Goal: Task Accomplishment & Management: Manage account settings

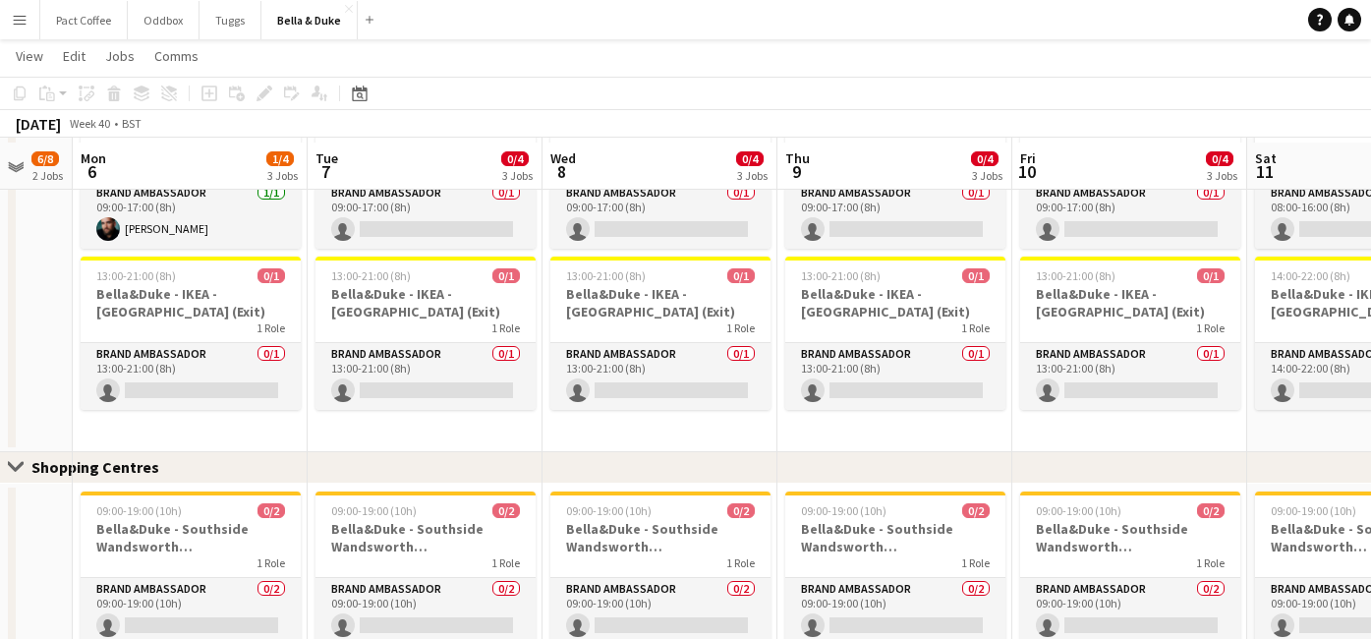
scroll to position [1923, 0]
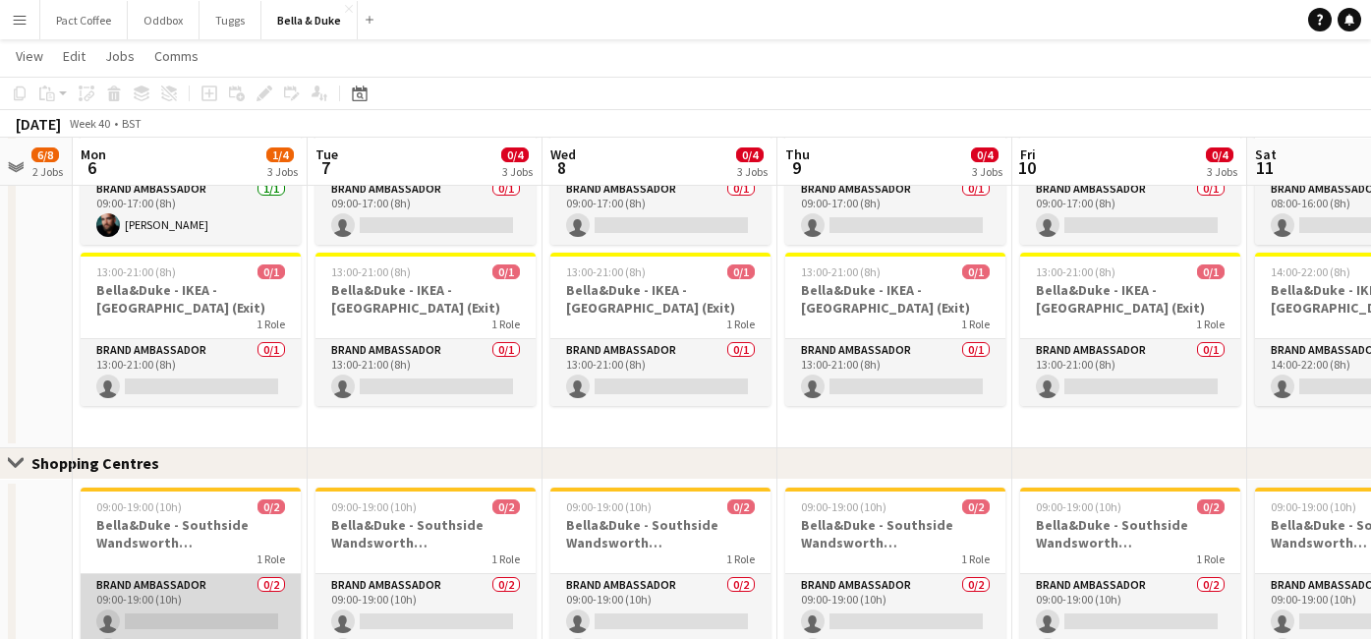
click at [196, 615] on app-card-role "Brand Ambassador 0/2 09:00-19:00 (10h) single-neutral-actions single-neutral-ac…" at bounding box center [191, 621] width 220 height 95
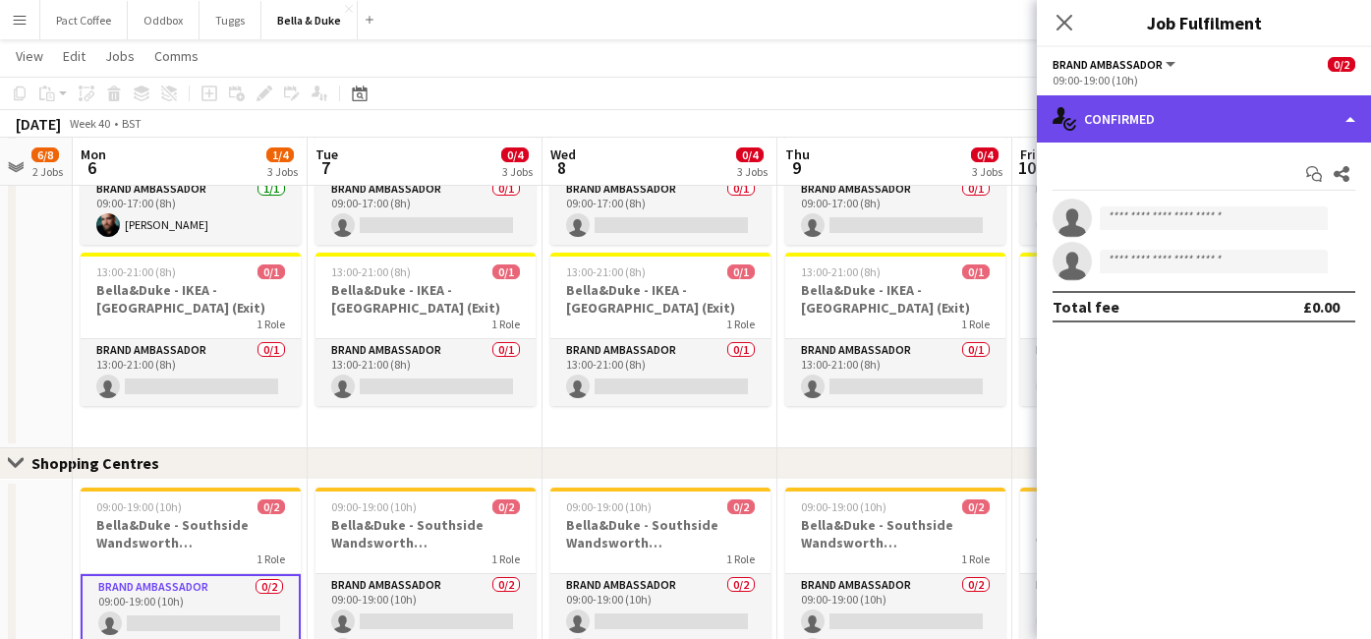
click at [1175, 106] on div "single-neutral-actions-check-2 Confirmed" at bounding box center [1204, 118] width 334 height 47
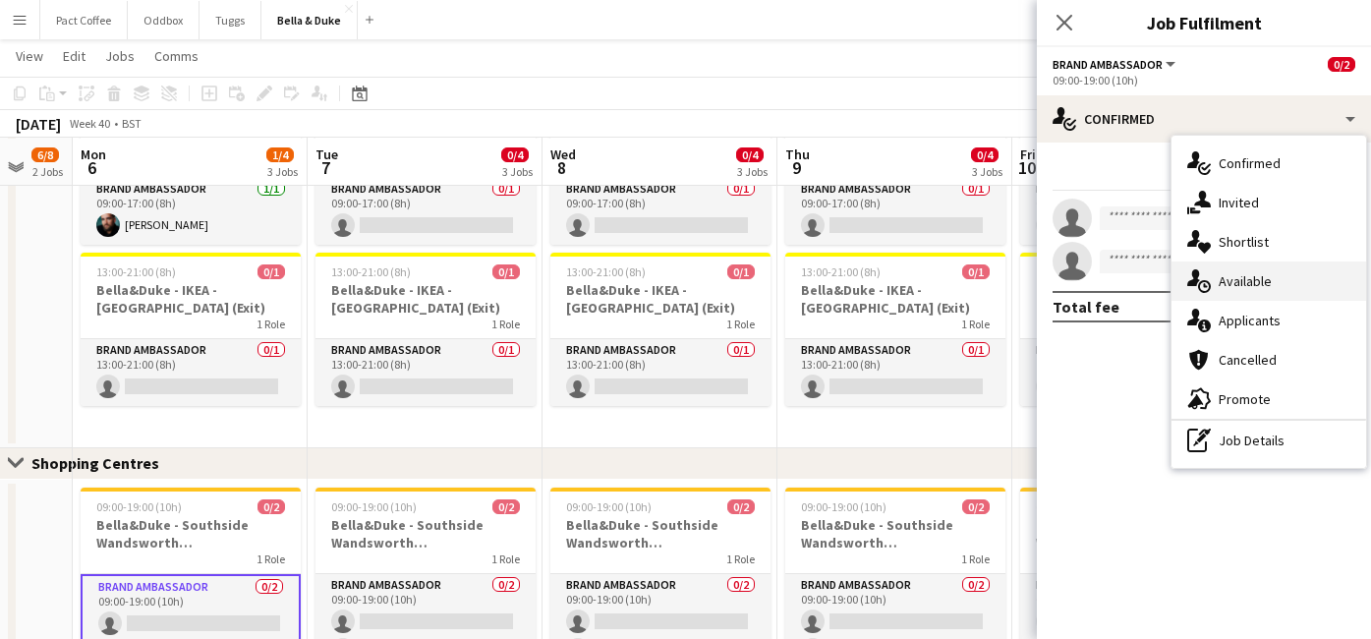
click at [1225, 277] on span "Available" at bounding box center [1245, 281] width 53 height 18
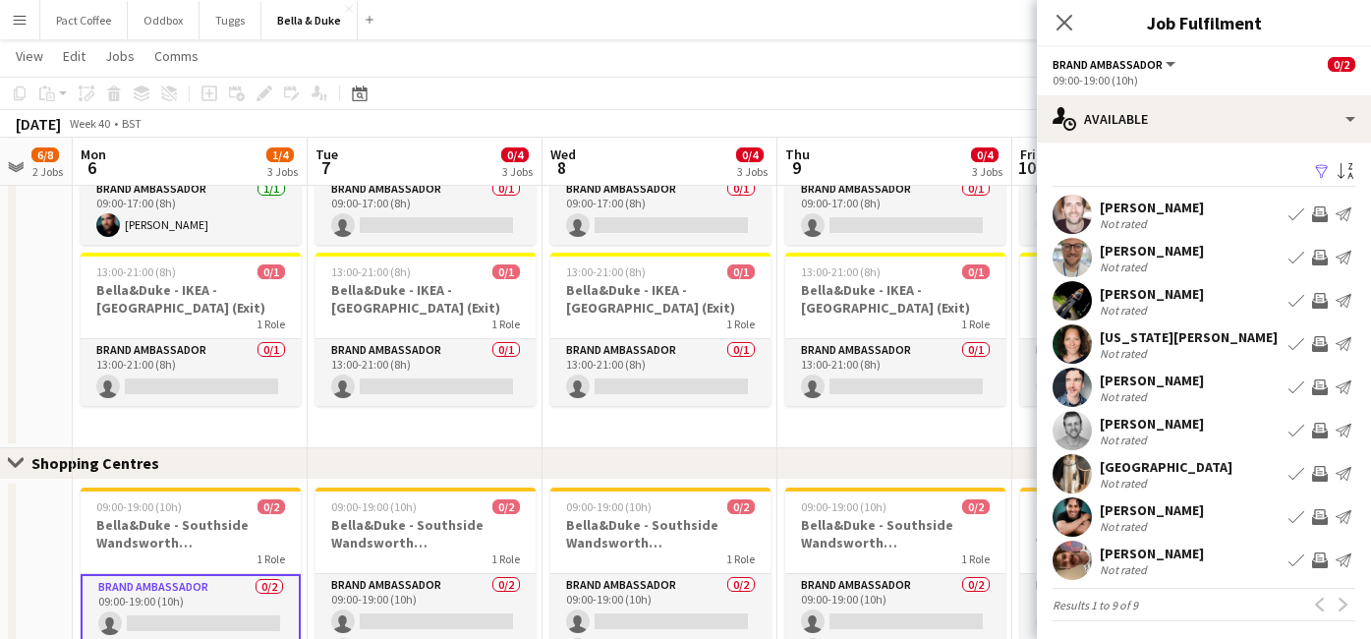
scroll to position [6, 0]
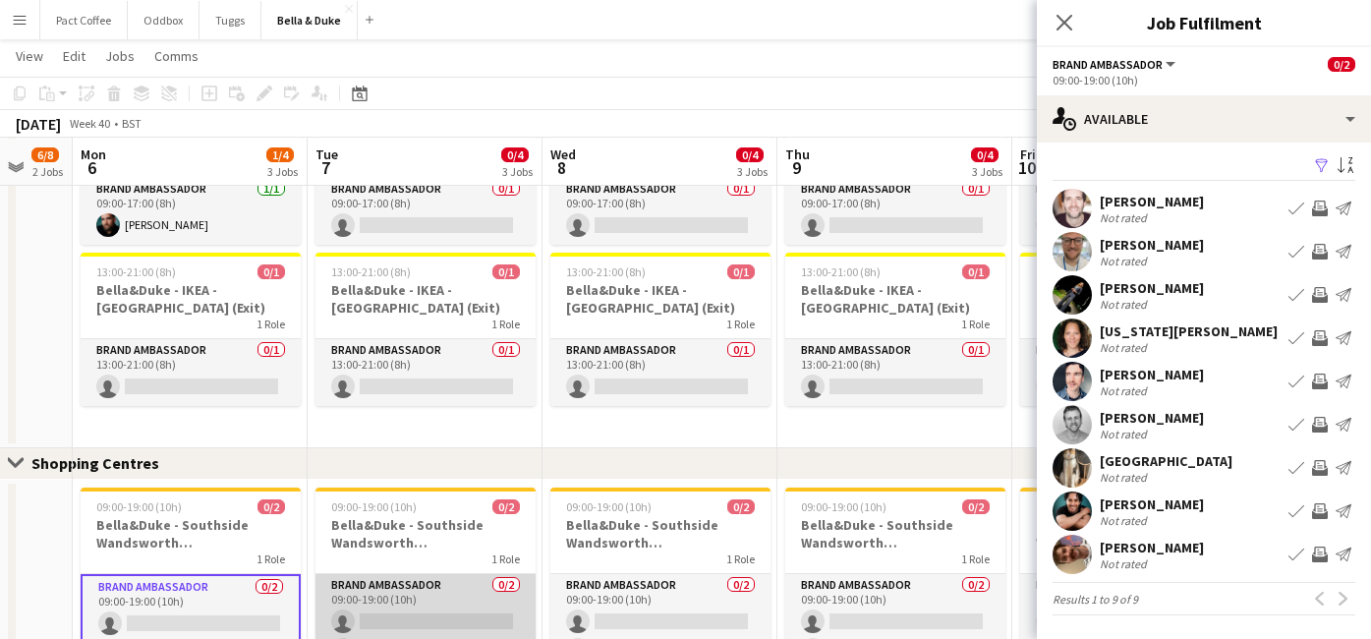
click at [489, 614] on app-card-role "Brand Ambassador 0/2 09:00-19:00 (10h) single-neutral-actions single-neutral-ac…" at bounding box center [425, 621] width 220 height 95
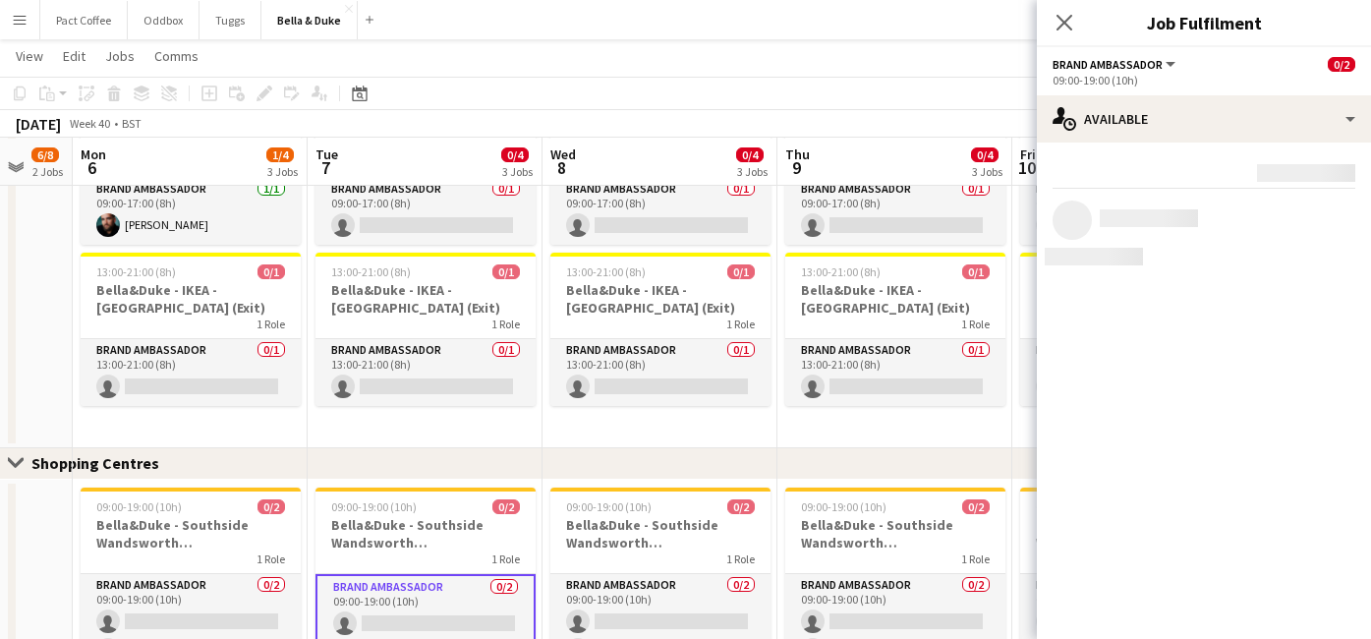
scroll to position [0, 0]
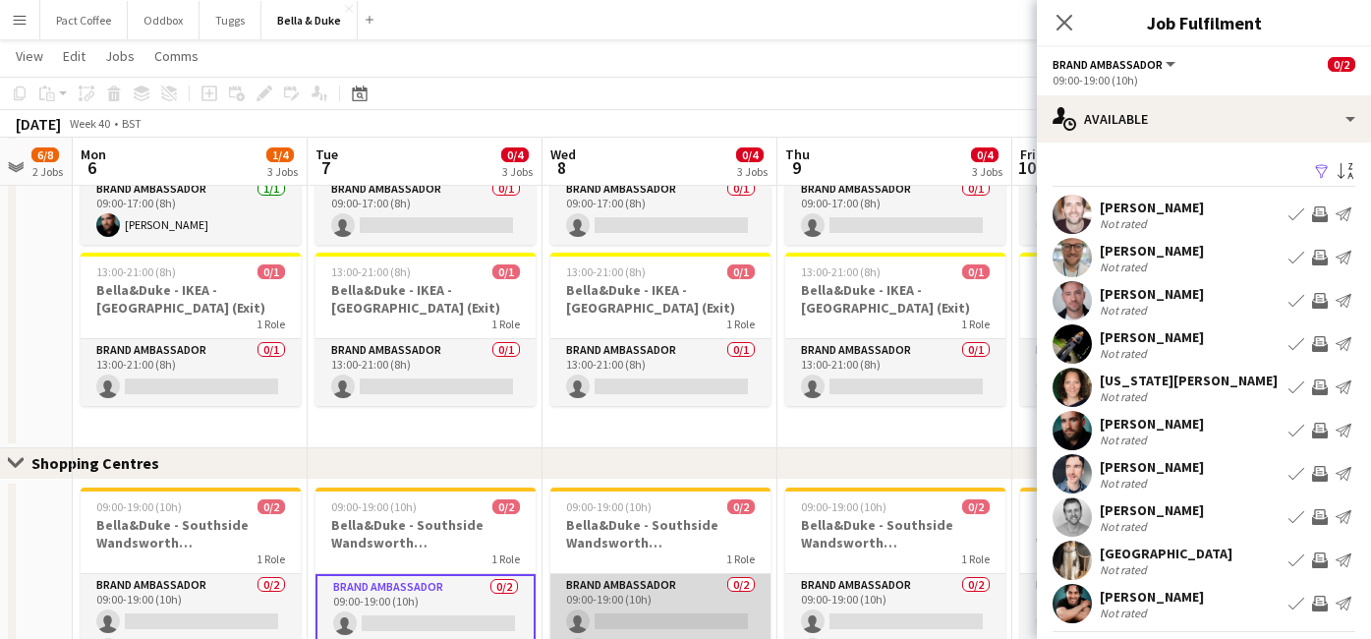
click at [644, 620] on app-card-role "Brand Ambassador 0/2 09:00-19:00 (10h) single-neutral-actions single-neutral-ac…" at bounding box center [660, 621] width 220 height 95
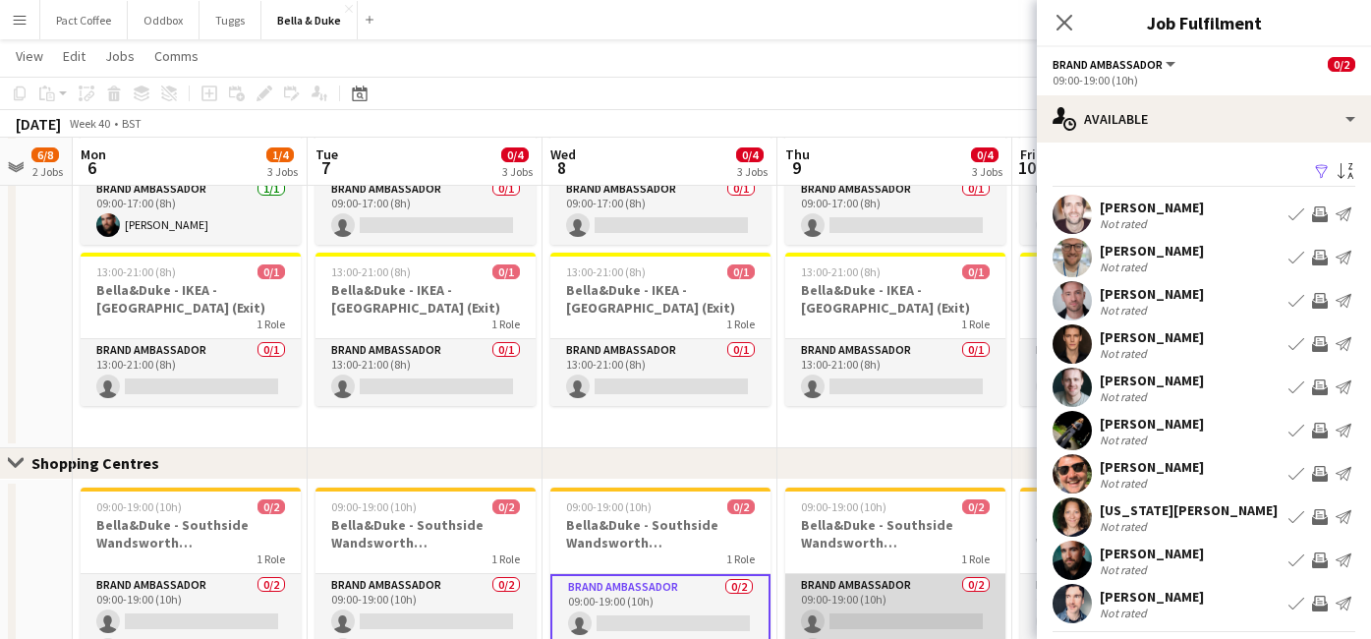
click at [899, 616] on app-card-role "Brand Ambassador 0/2 09:00-19:00 (10h) single-neutral-actions single-neutral-ac…" at bounding box center [895, 621] width 220 height 95
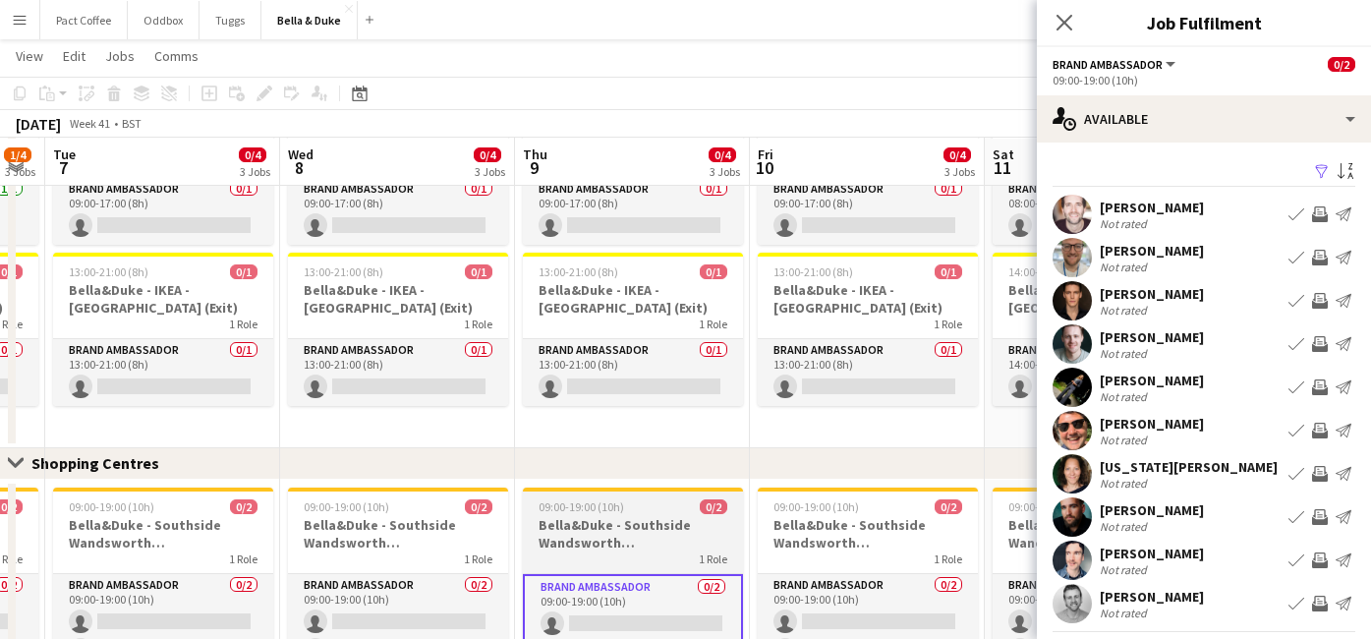
click at [899, 616] on app-card-role "Brand Ambassador 0/2 09:00-19:00 (10h) single-neutral-actions single-neutral-ac…" at bounding box center [868, 621] width 220 height 95
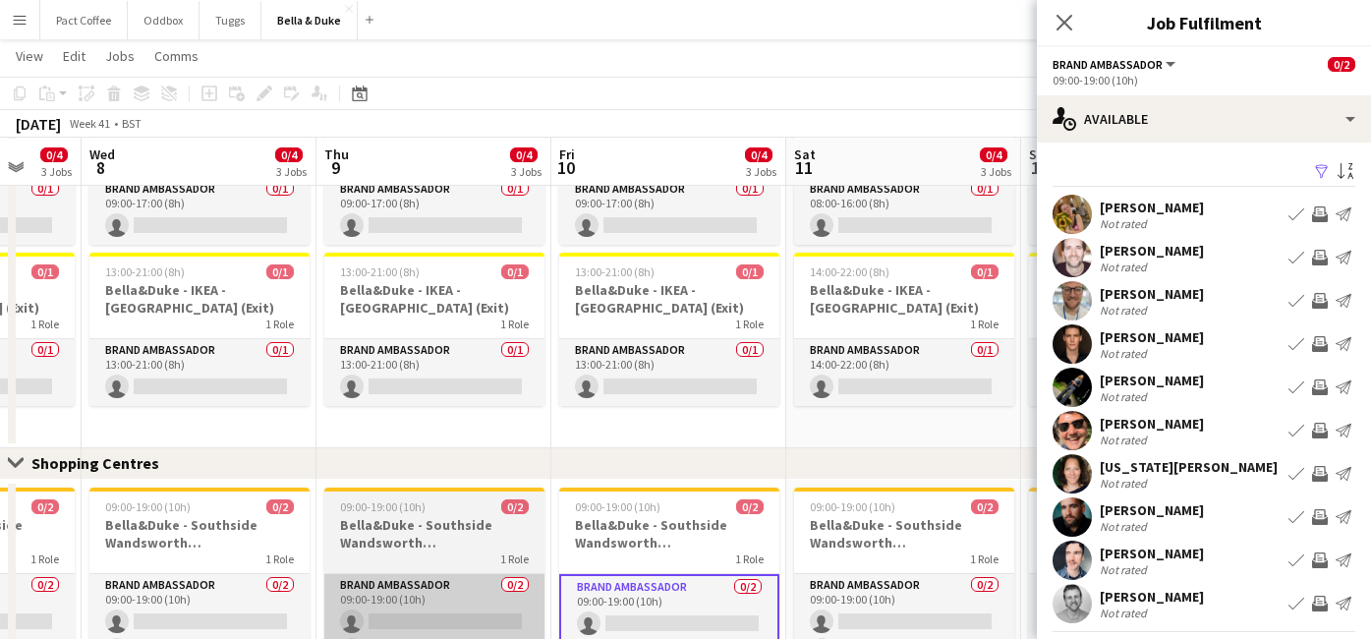
click at [899, 616] on app-card-role "Brand Ambassador 0/2 09:00-19:00 (10h) single-neutral-actions single-neutral-ac…" at bounding box center [904, 621] width 220 height 95
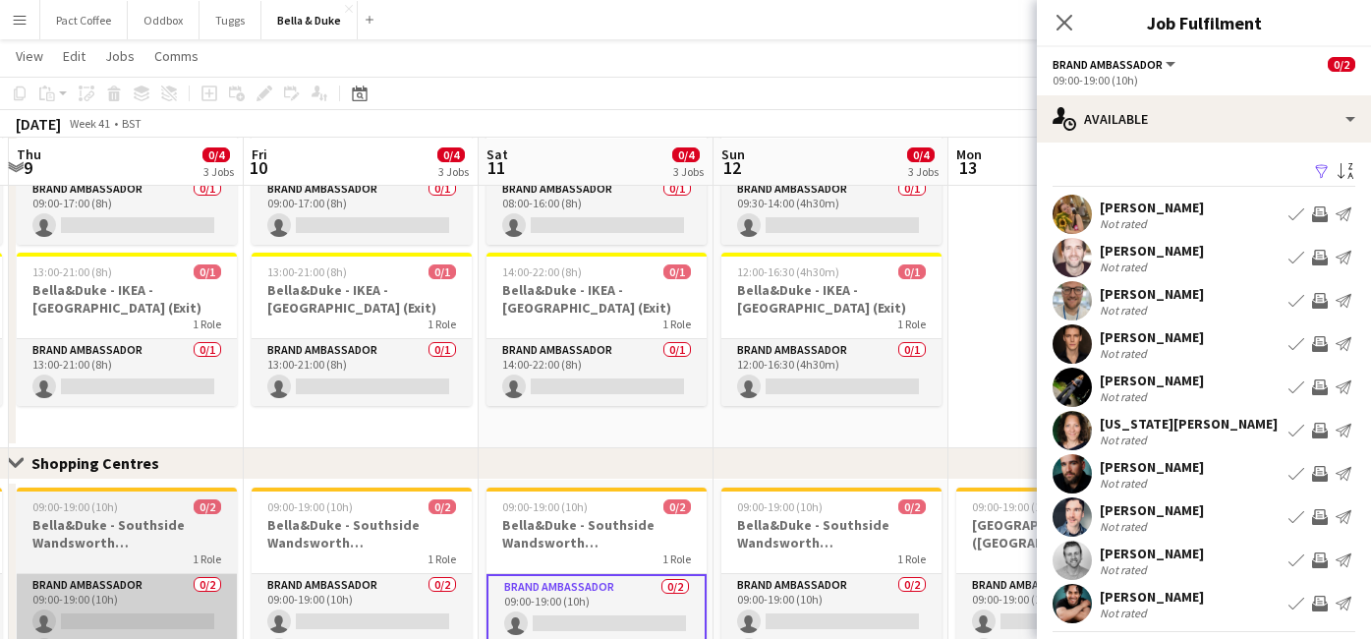
click at [899, 616] on app-card-role "Brand Ambassador 0/2 09:00-19:00 (10h) single-neutral-actions single-neutral-ac…" at bounding box center [831, 621] width 220 height 95
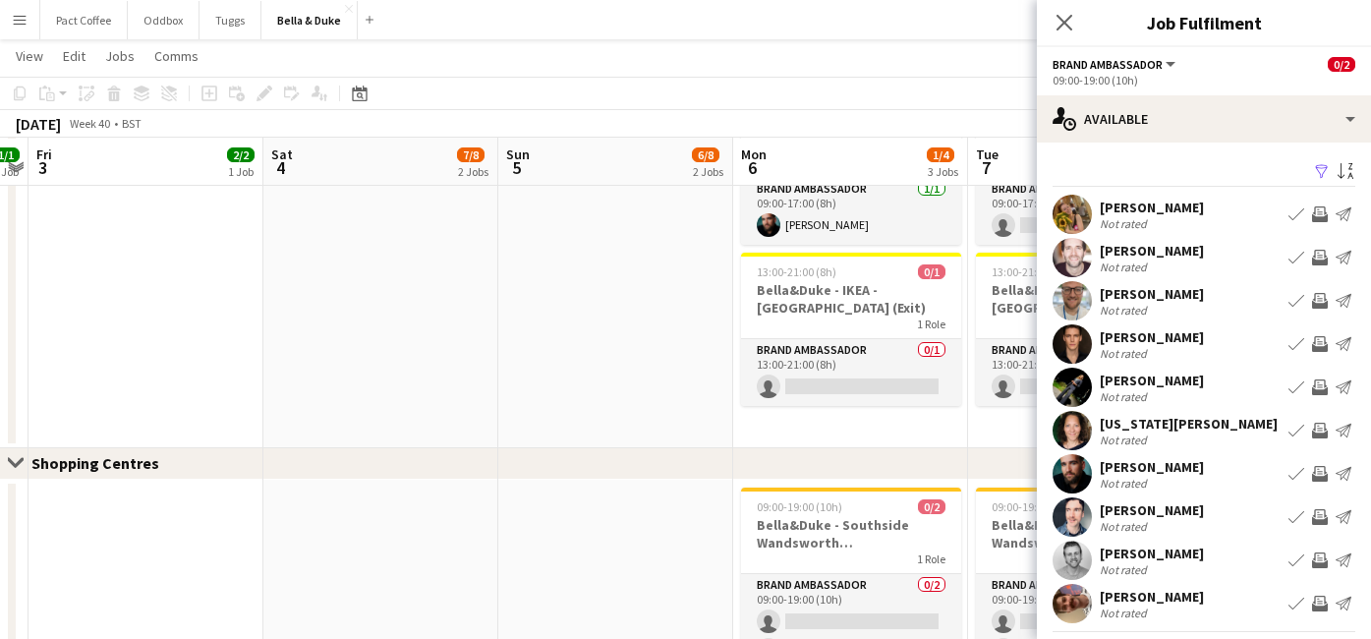
click at [899, 616] on app-card-role "Brand Ambassador 0/2 09:00-19:00 (10h) single-neutral-actions single-neutral-ac…" at bounding box center [851, 621] width 220 height 95
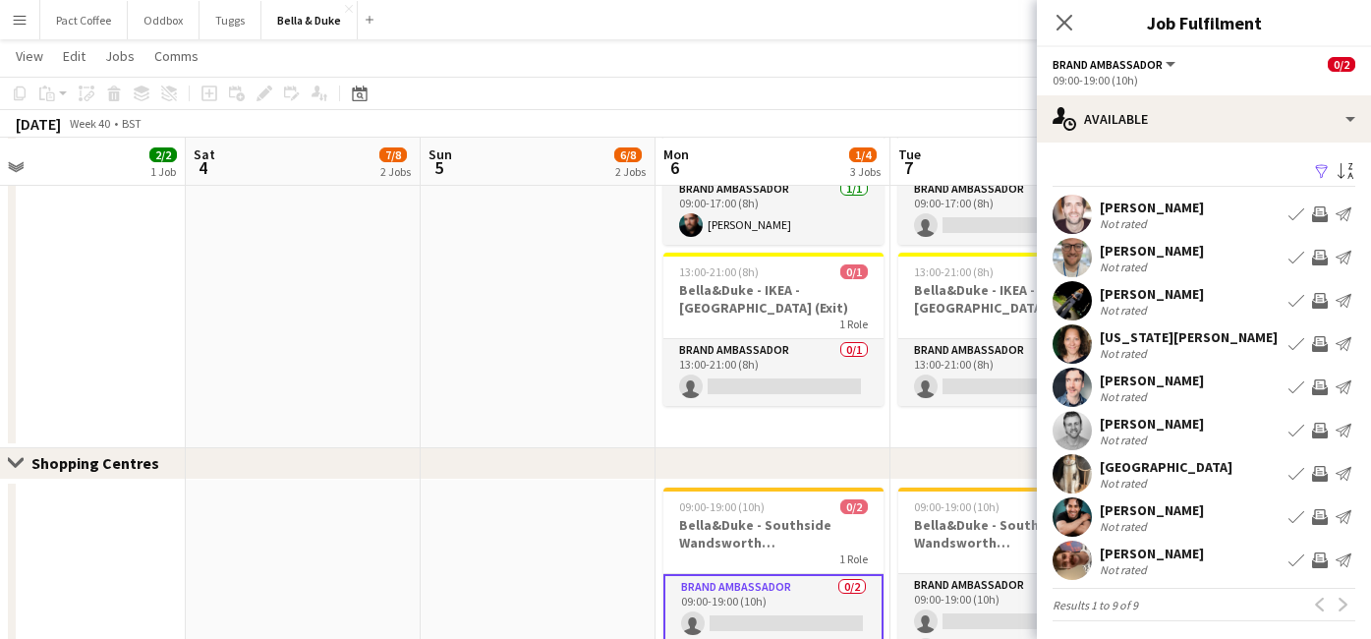
scroll to position [0, 769]
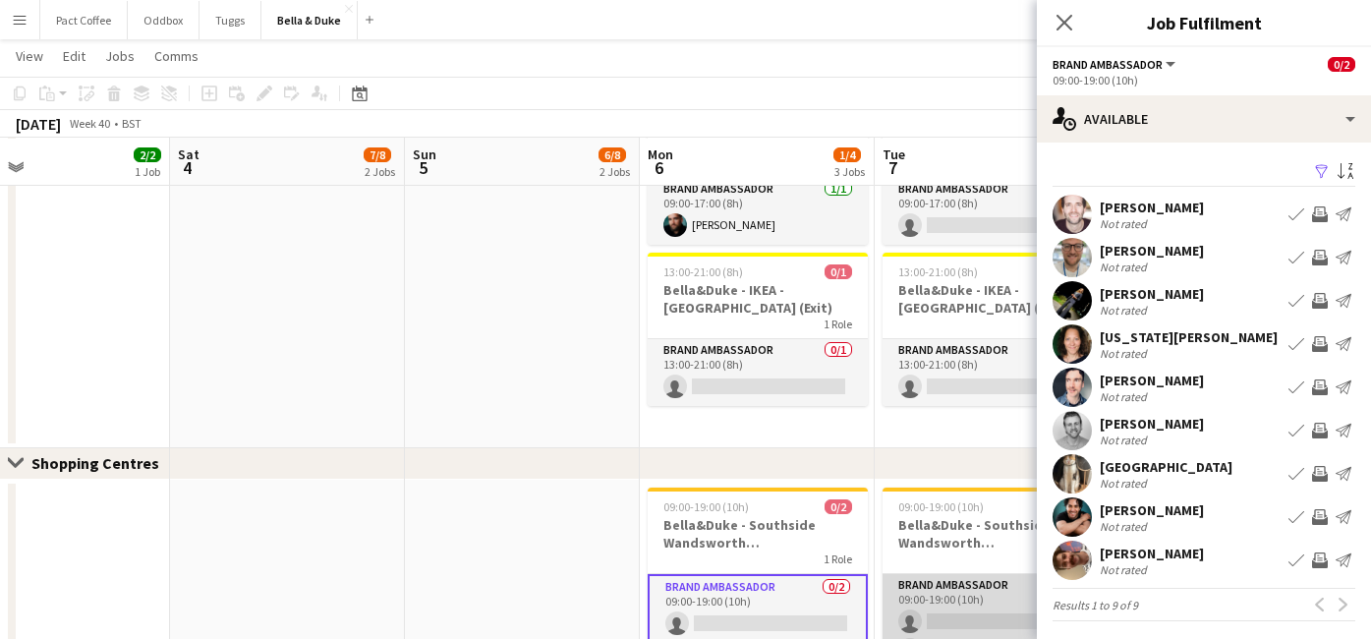
click at [994, 615] on app-card-role "Brand Ambassador 0/2 09:00-19:00 (10h) single-neutral-actions single-neutral-ac…" at bounding box center [992, 621] width 220 height 95
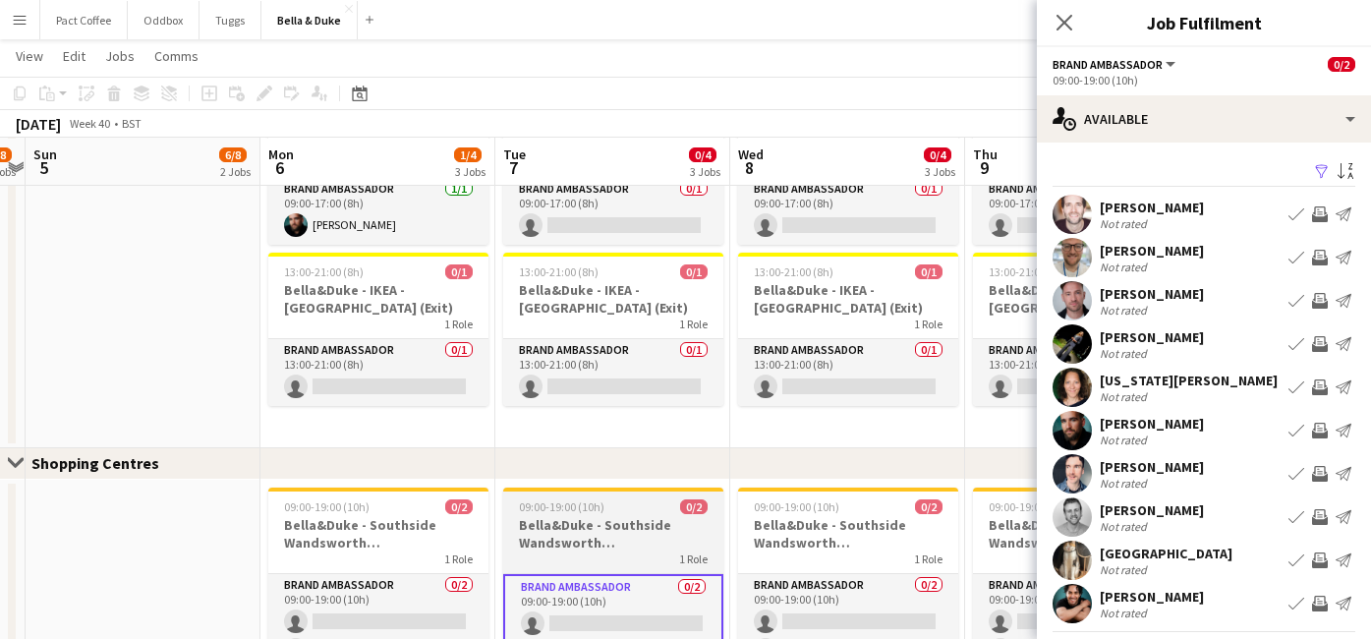
scroll to position [0, 690]
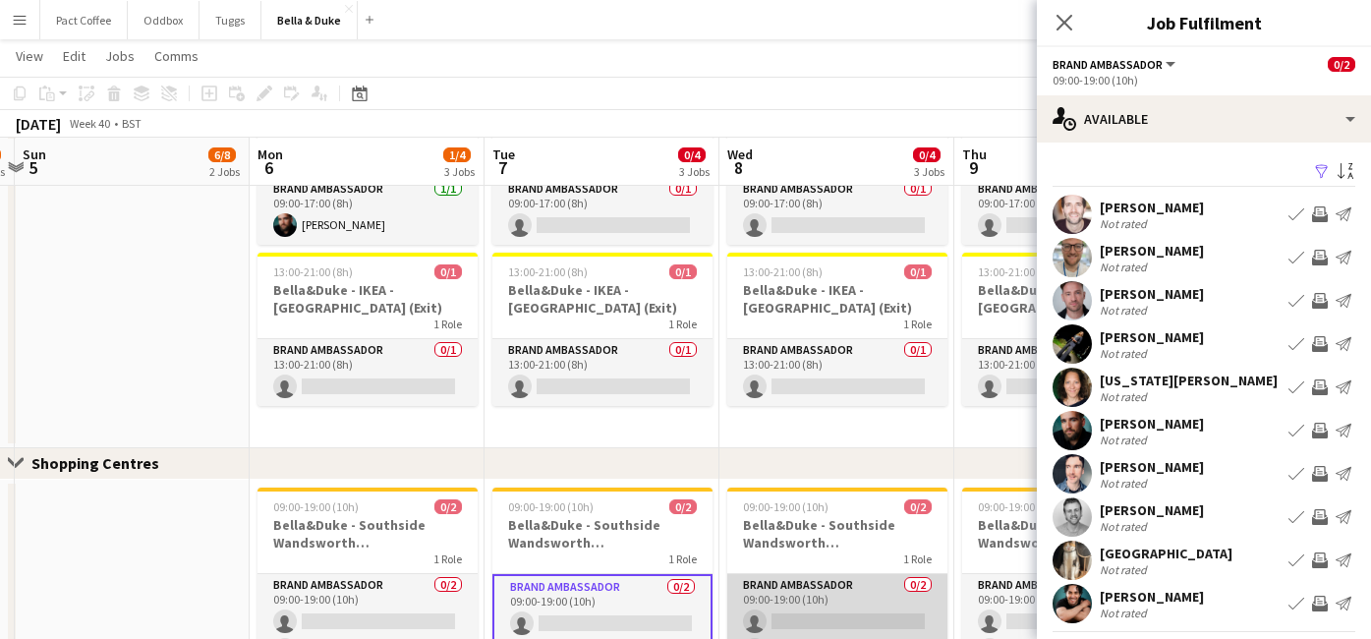
click at [825, 615] on app-card-role "Brand Ambassador 0/2 09:00-19:00 (10h) single-neutral-actions single-neutral-ac…" at bounding box center [837, 621] width 220 height 95
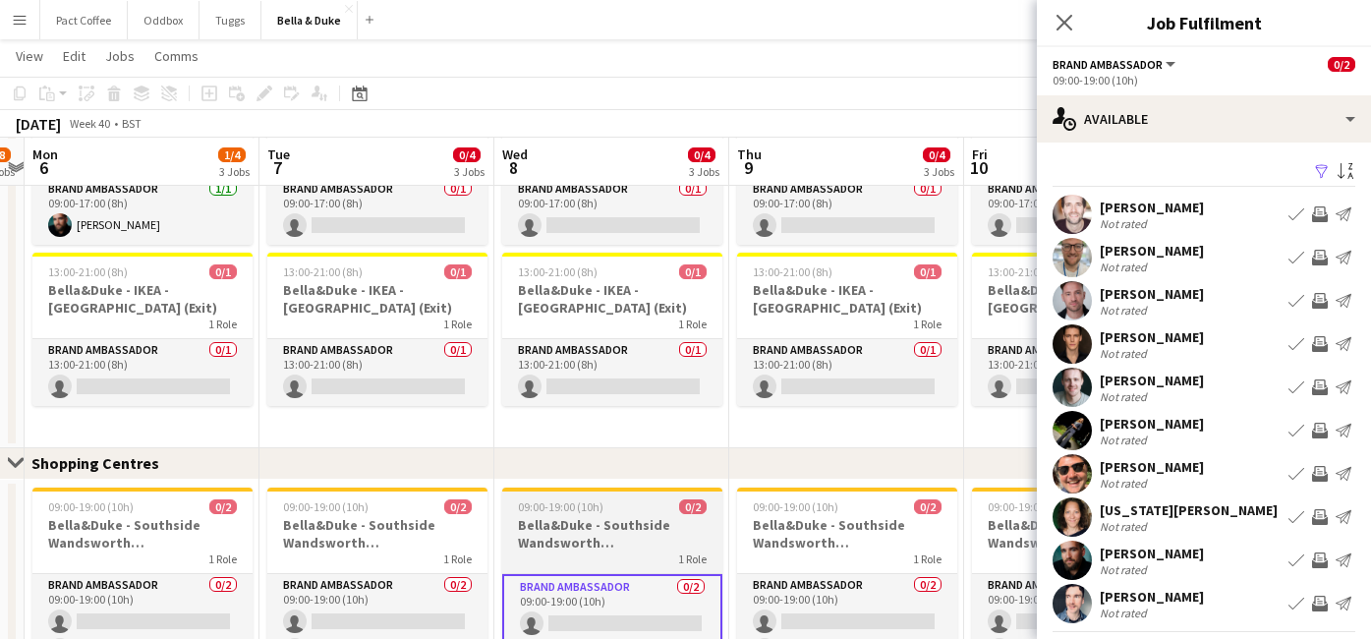
click at [825, 615] on app-card-role "Brand Ambassador 0/2 09:00-19:00 (10h) single-neutral-actions single-neutral-ac…" at bounding box center [847, 621] width 220 height 95
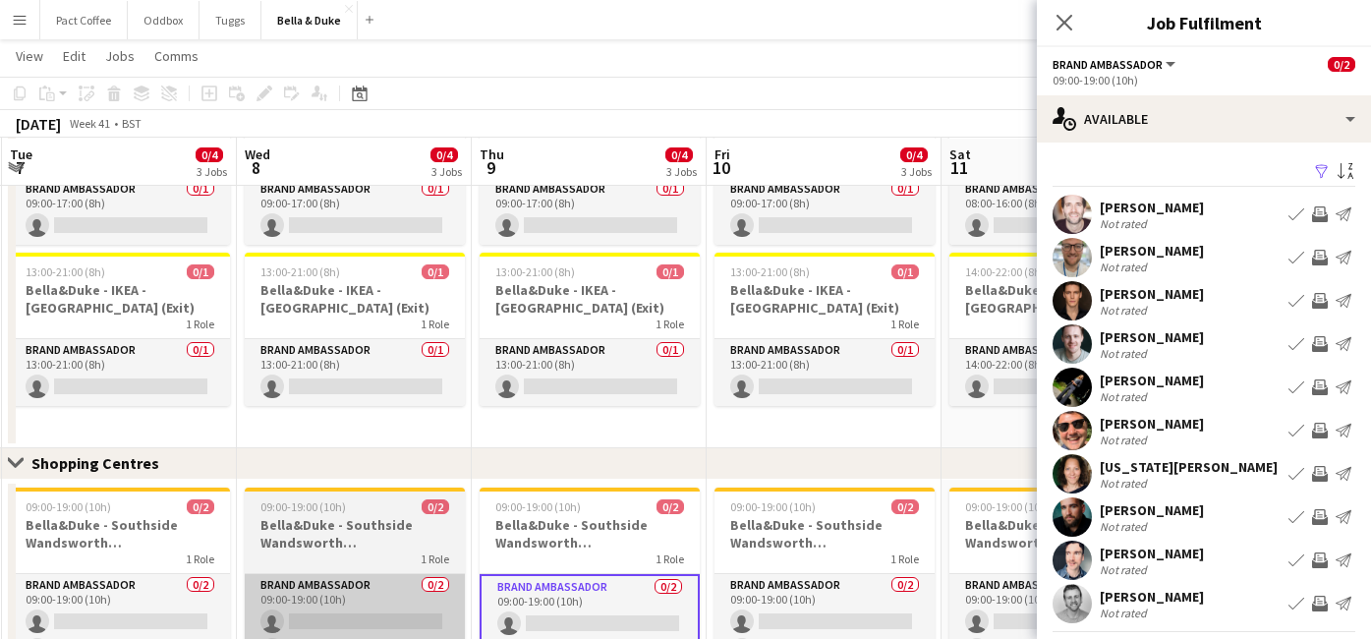
scroll to position [0, 704]
click at [825, 615] on app-card-role "Brand Ambassador 0/2 09:00-19:00 (10h) single-neutral-actions single-neutral-ac…" at bounding box center [823, 621] width 220 height 95
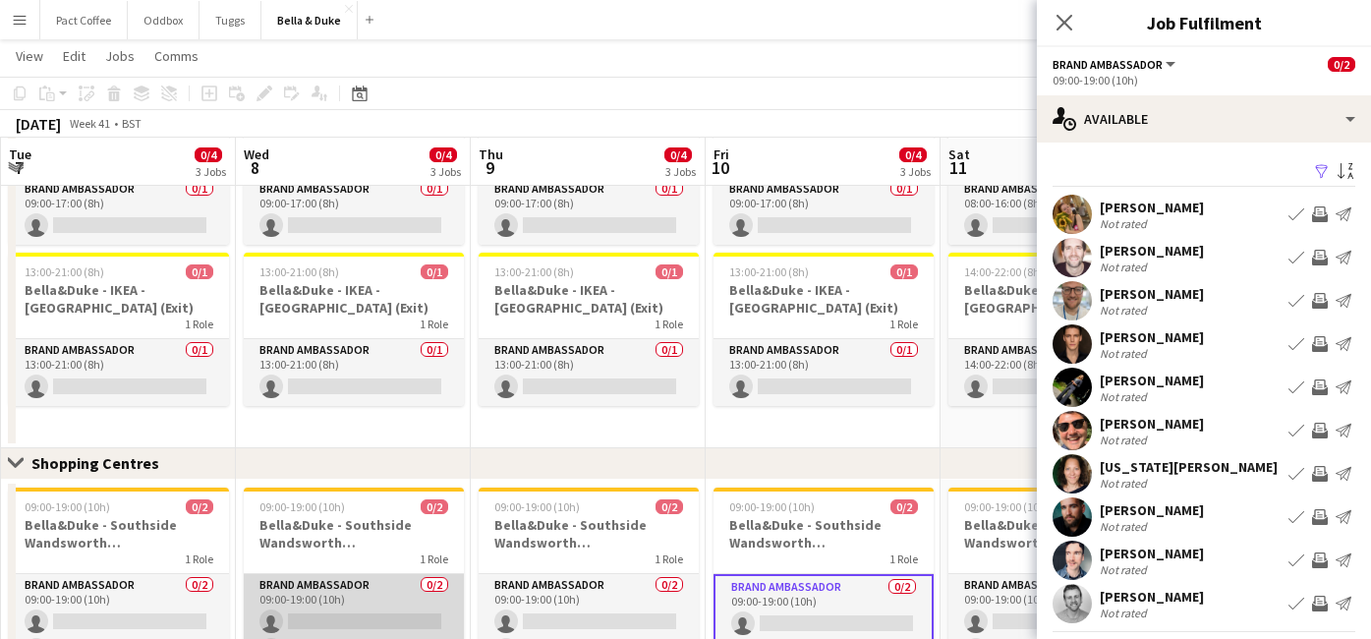
click at [343, 619] on app-card-role "Brand Ambassador 0/2 09:00-19:00 (10h) single-neutral-actions single-neutral-ac…" at bounding box center [354, 621] width 220 height 95
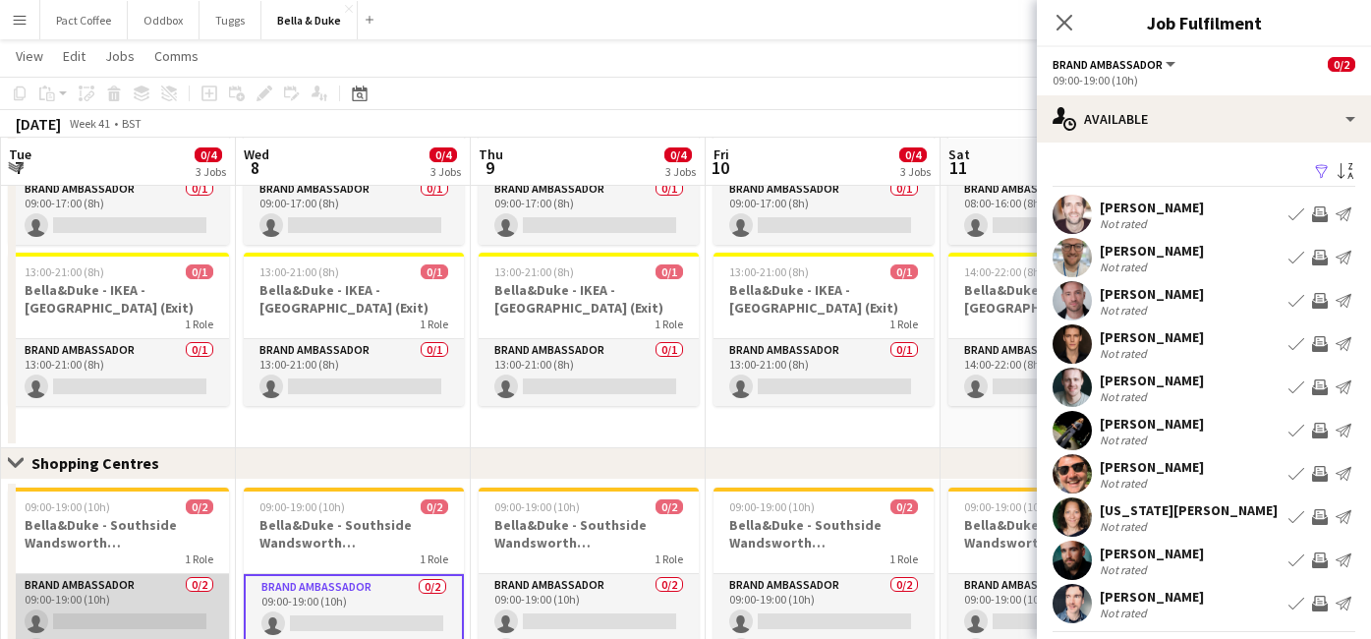
click at [150, 613] on app-card-role "Brand Ambassador 0/2 09:00-19:00 (10h) single-neutral-actions single-neutral-ac…" at bounding box center [119, 621] width 220 height 95
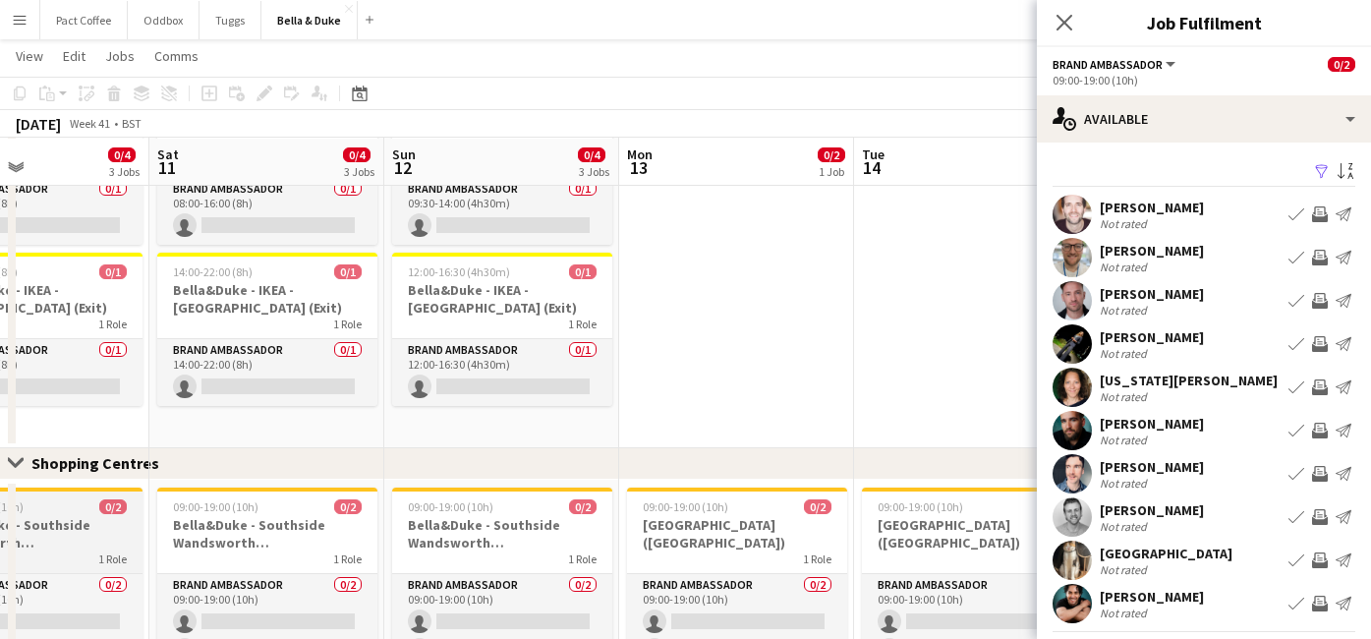
scroll to position [0, 805]
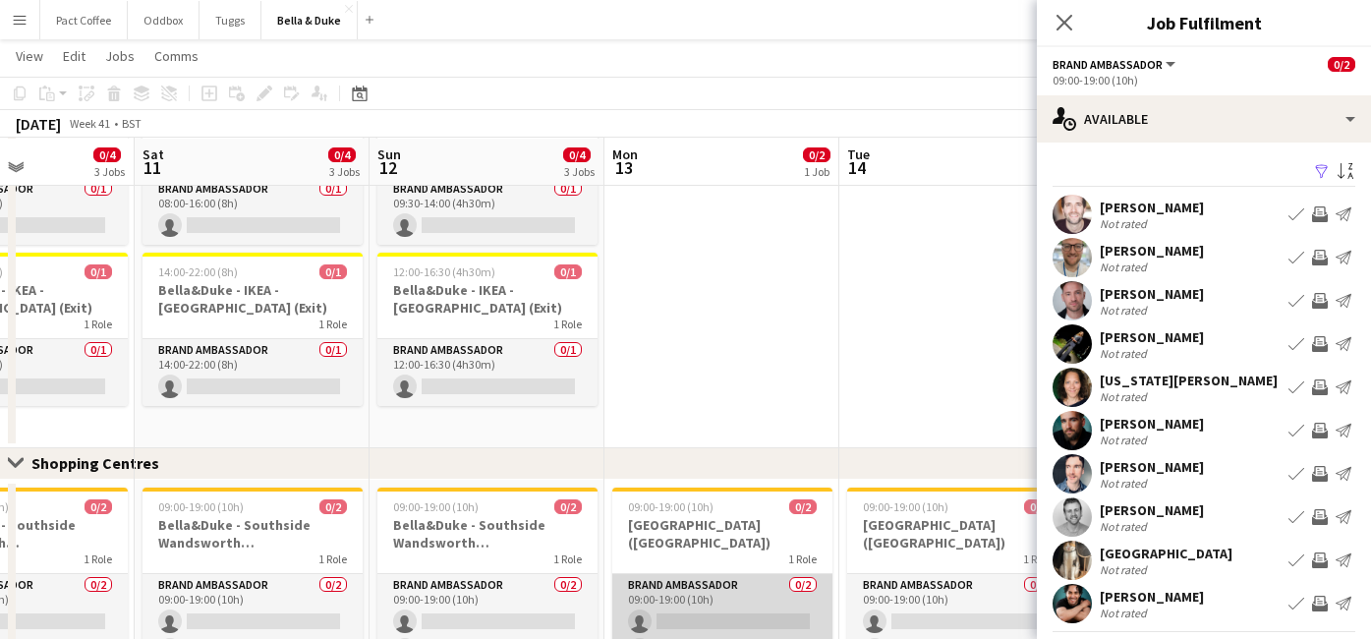
click at [771, 608] on app-card-role "Brand Ambassador 0/2 09:00-19:00 (10h) single-neutral-actions single-neutral-ac…" at bounding box center [722, 621] width 220 height 95
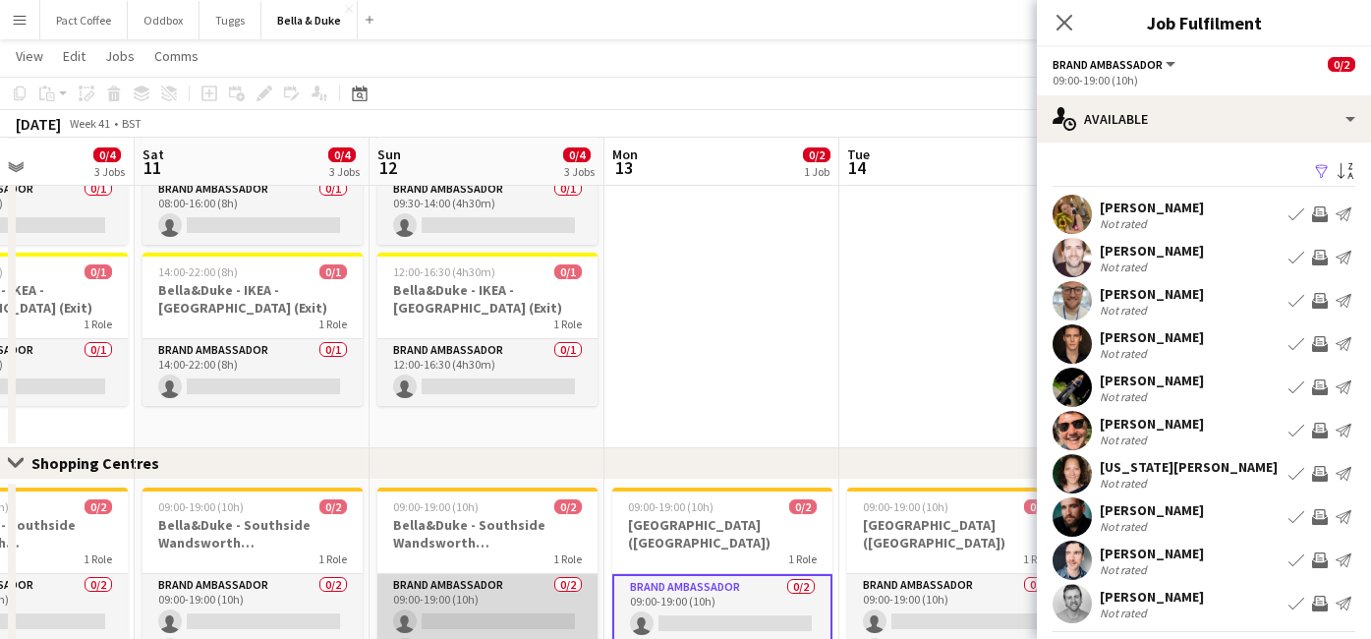
click at [493, 619] on app-card-role "Brand Ambassador 0/2 09:00-19:00 (10h) single-neutral-actions single-neutral-ac…" at bounding box center [487, 621] width 220 height 95
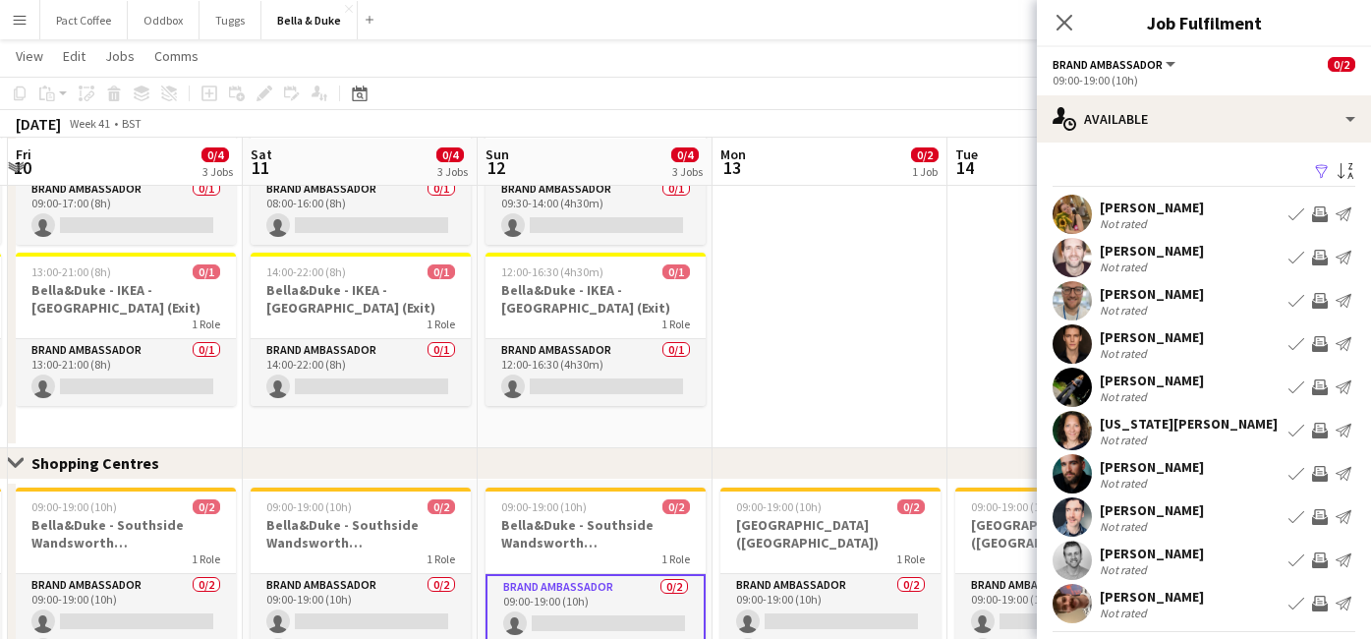
scroll to position [0, 689]
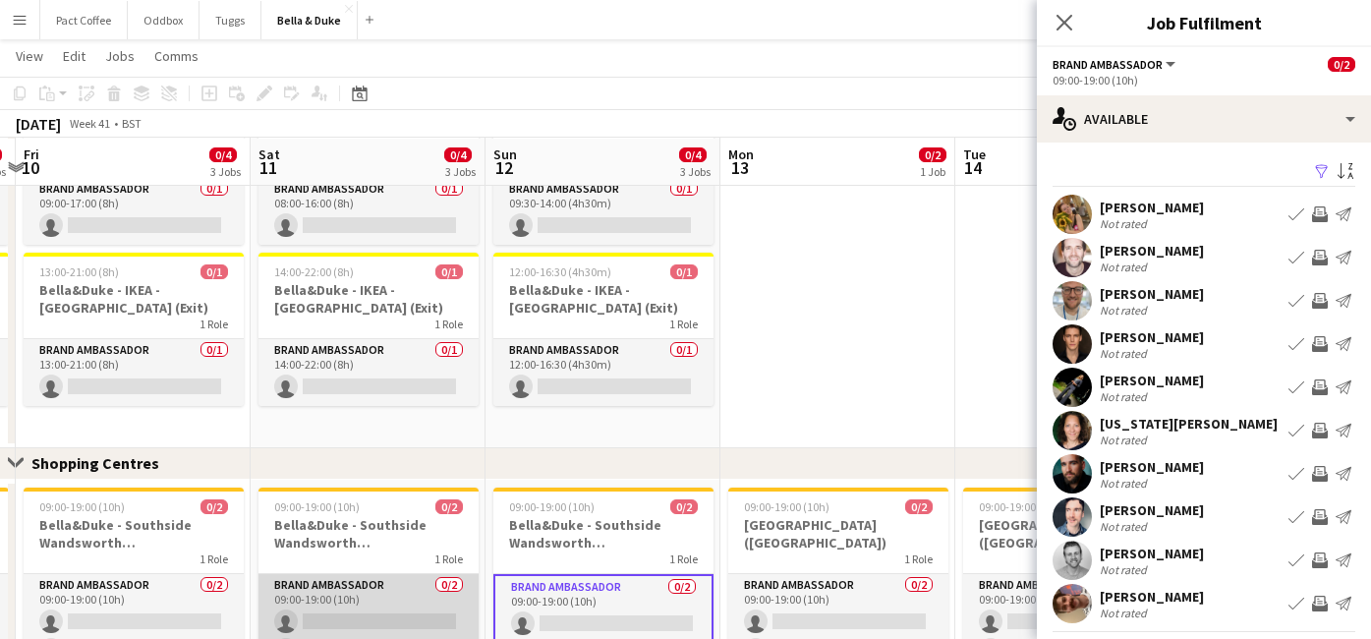
click at [419, 617] on app-card-role "Brand Ambassador 0/2 09:00-19:00 (10h) single-neutral-actions single-neutral-ac…" at bounding box center [368, 621] width 220 height 95
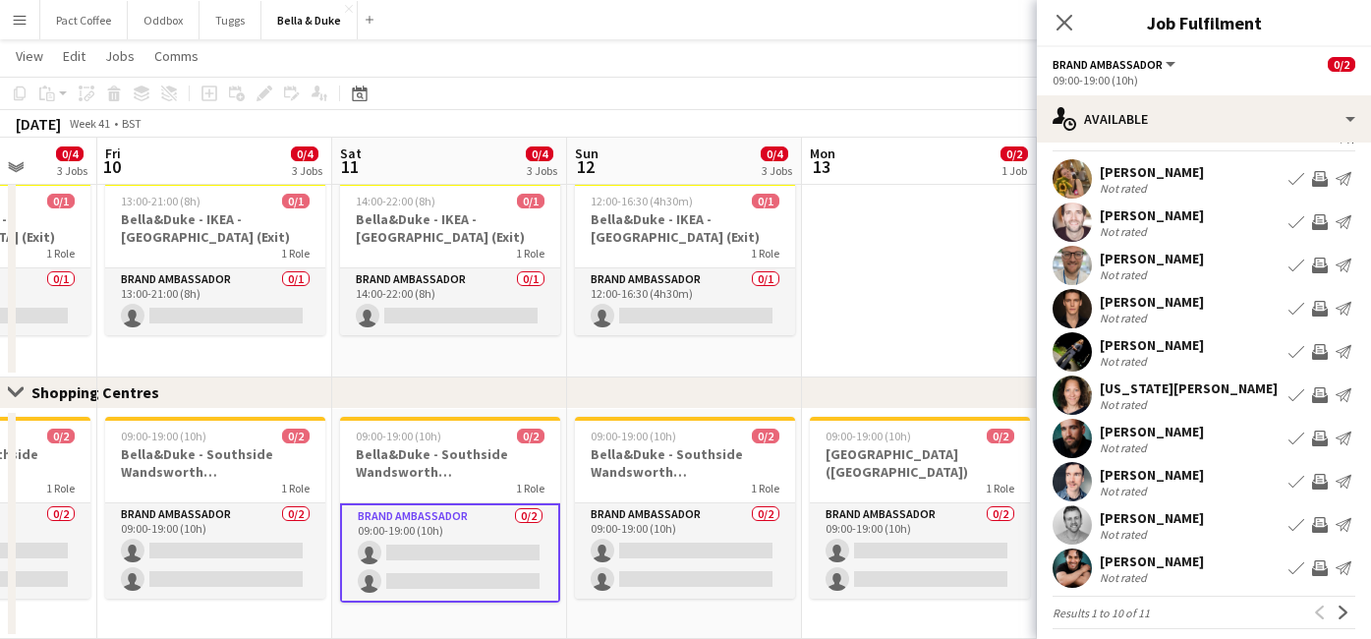
scroll to position [48, 0]
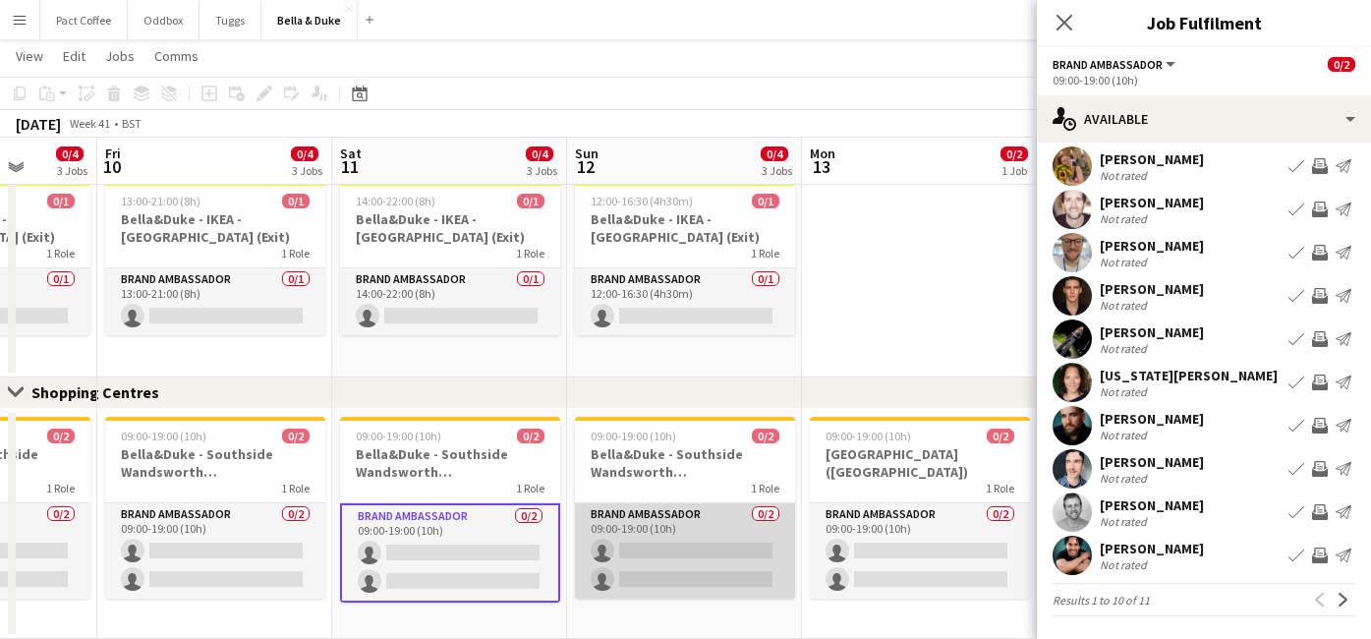
click at [640, 543] on app-card-role "Brand Ambassador 0/2 09:00-19:00 (10h) single-neutral-actions single-neutral-ac…" at bounding box center [685, 550] width 220 height 95
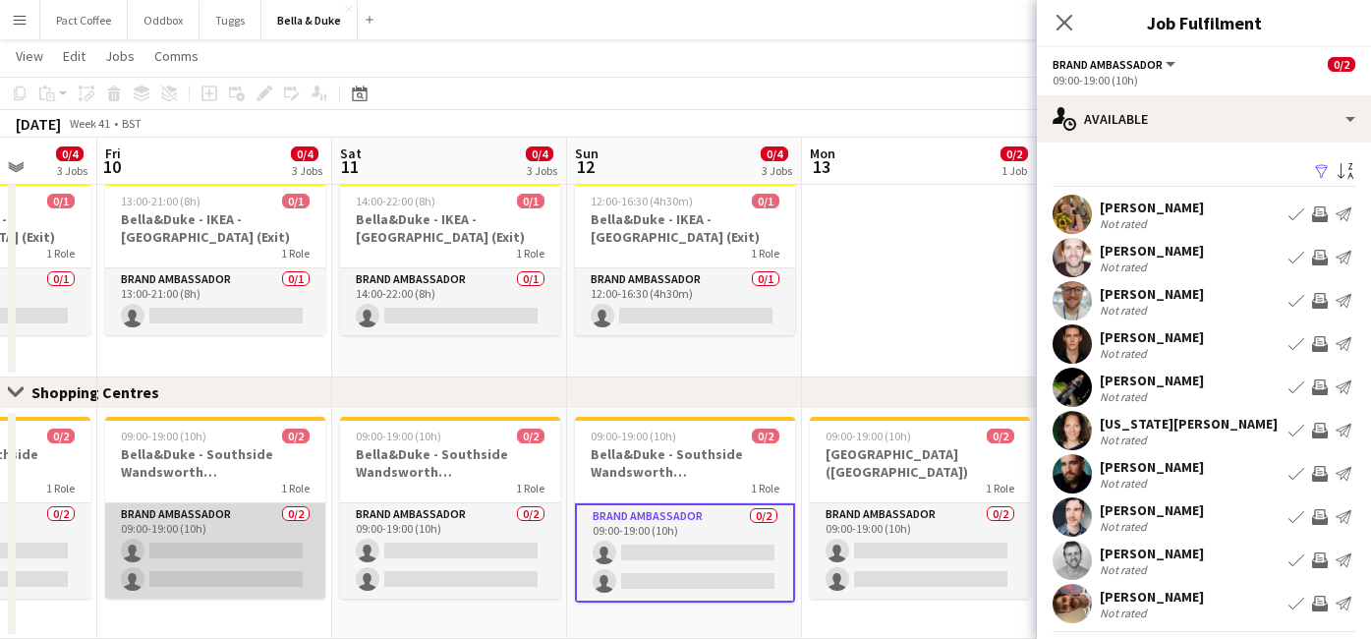
click at [258, 544] on app-card-role "Brand Ambassador 0/2 09:00-19:00 (10h) single-neutral-actions single-neutral-ac…" at bounding box center [215, 550] width 220 height 95
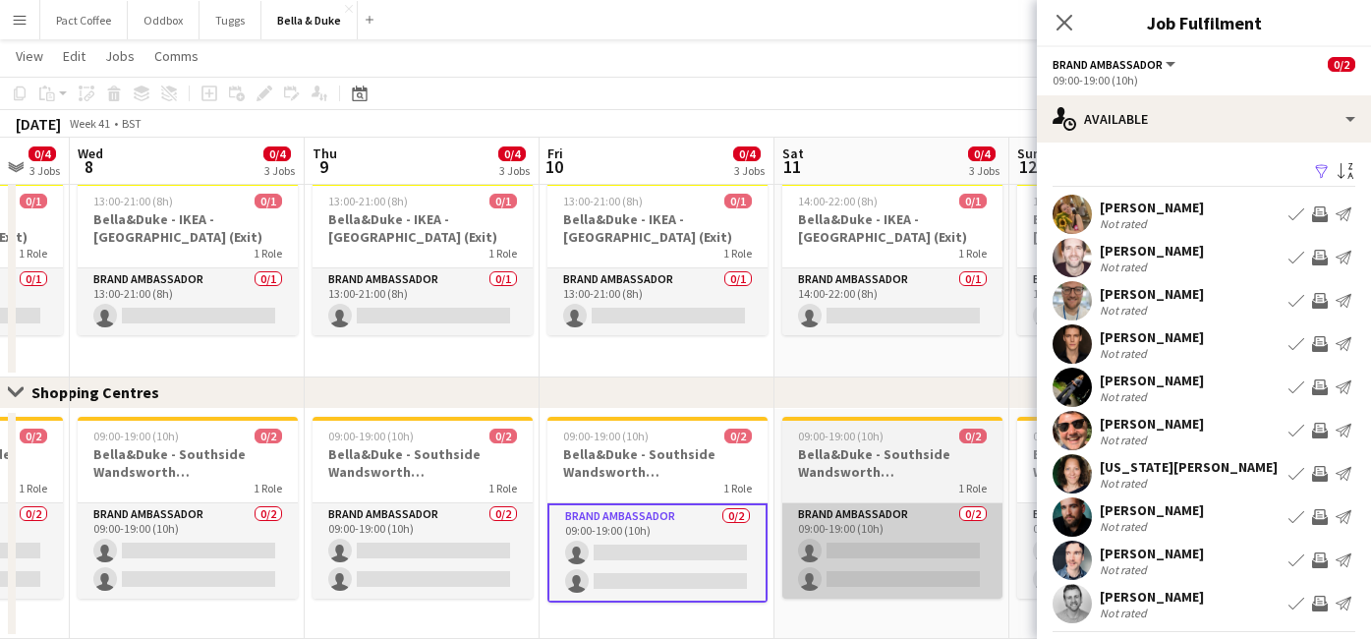
scroll to position [0, 612]
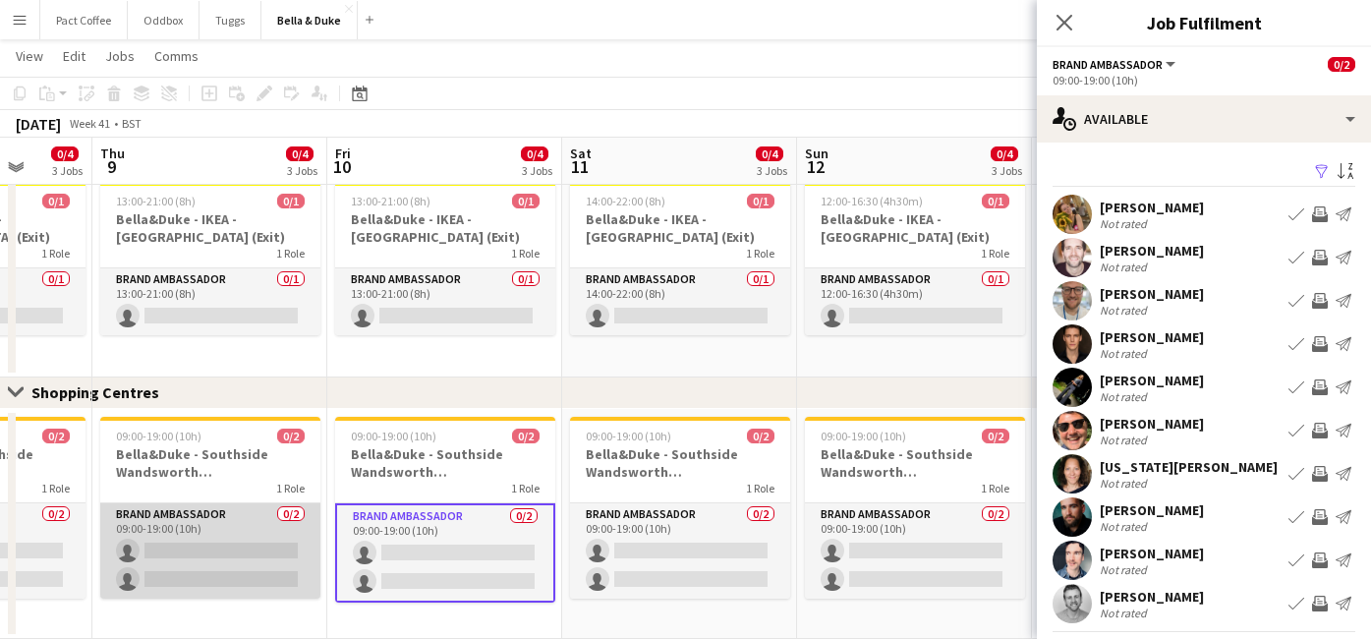
click at [283, 553] on app-card-role "Brand Ambassador 0/2 09:00-19:00 (10h) single-neutral-actions single-neutral-ac…" at bounding box center [210, 550] width 220 height 95
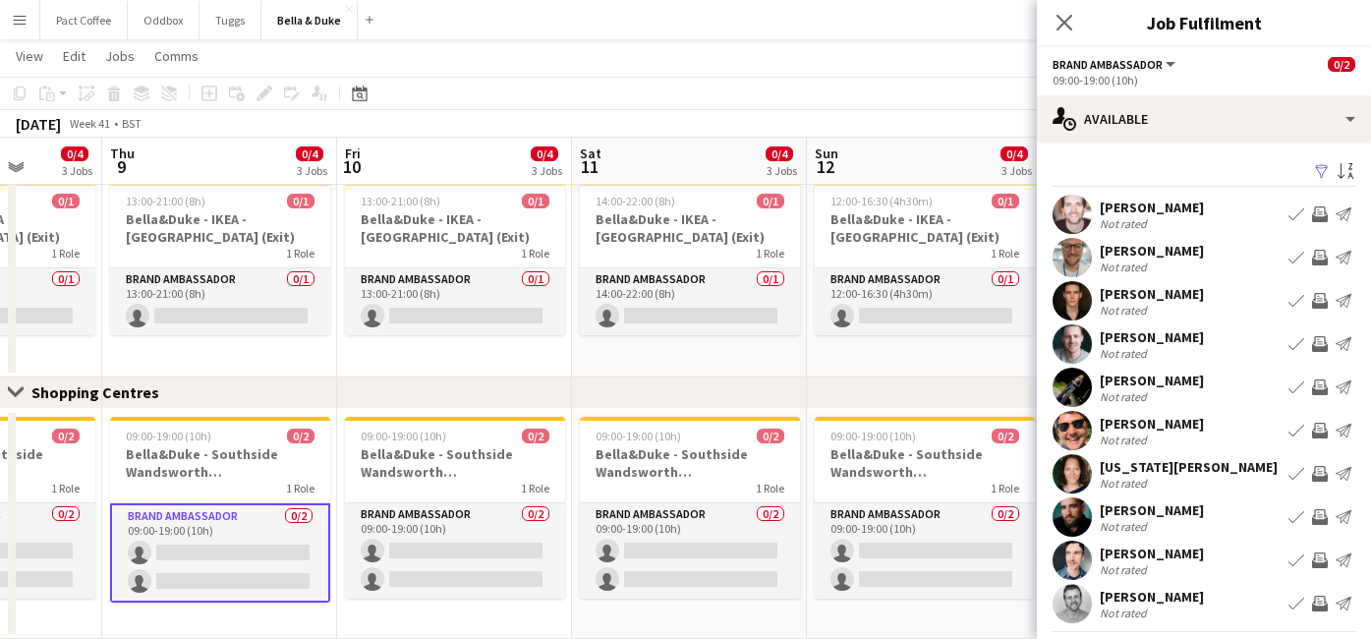
scroll to position [0, 600]
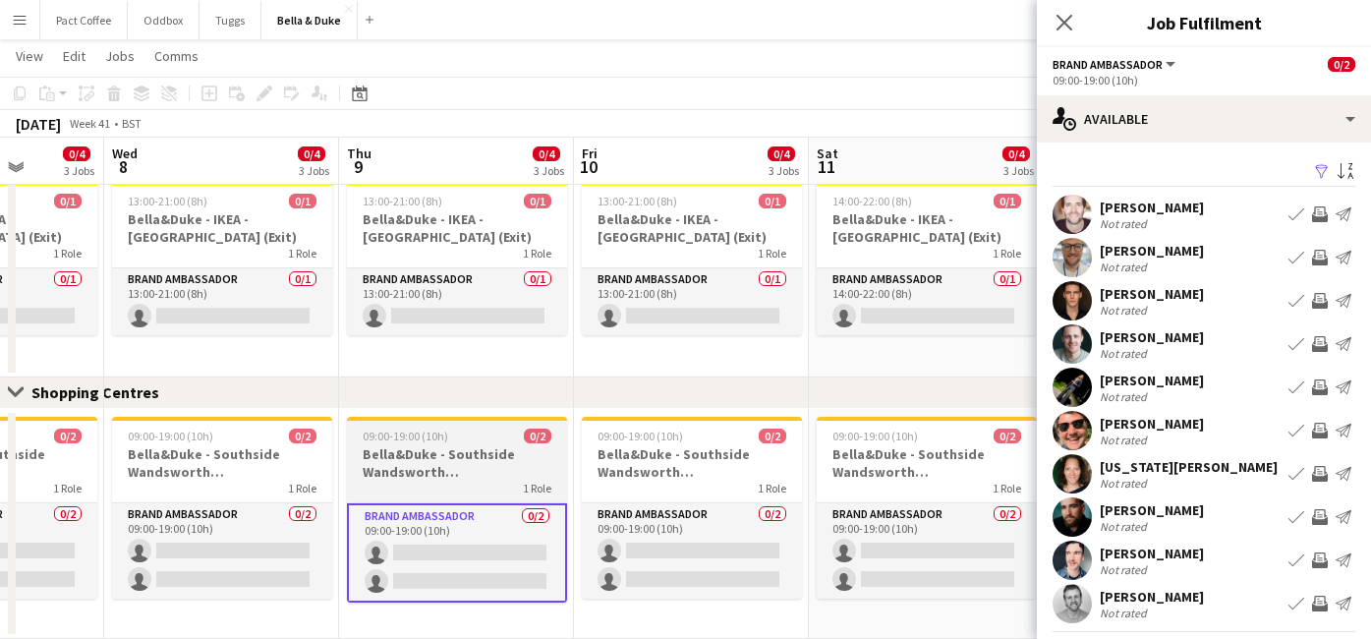
click at [283, 553] on app-card-role "Brand Ambassador 0/2 09:00-19:00 (10h) single-neutral-actions single-neutral-ac…" at bounding box center [222, 550] width 220 height 95
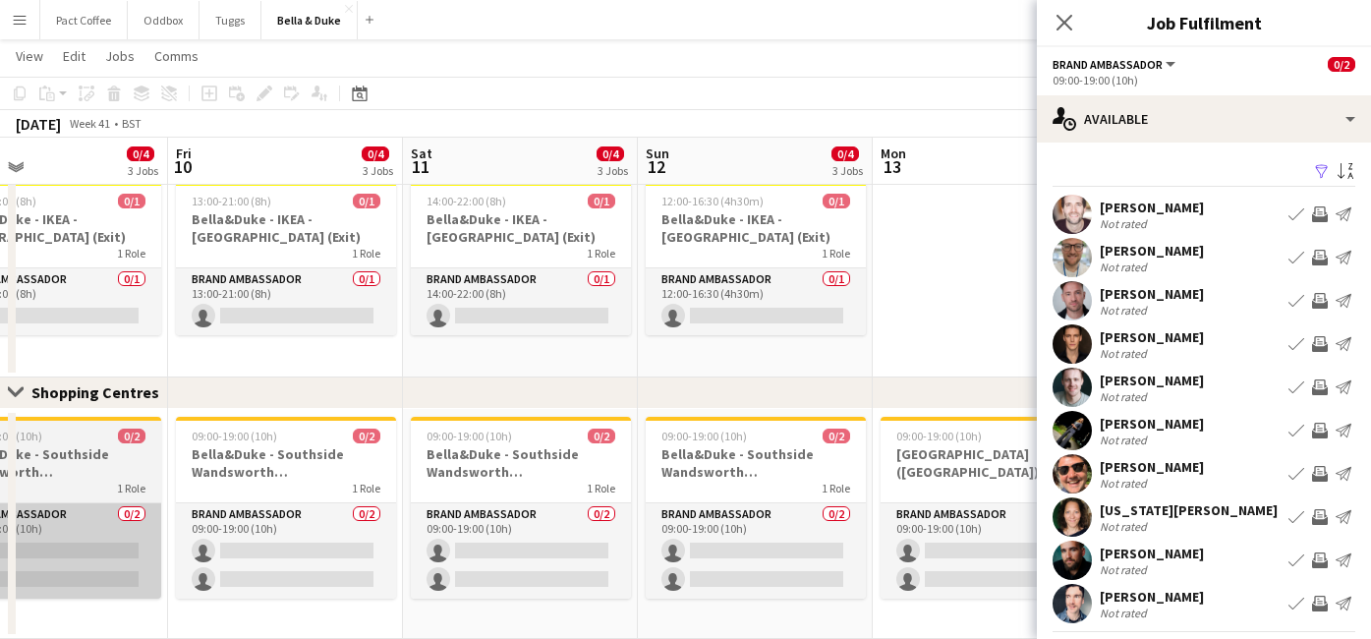
scroll to position [0, 772]
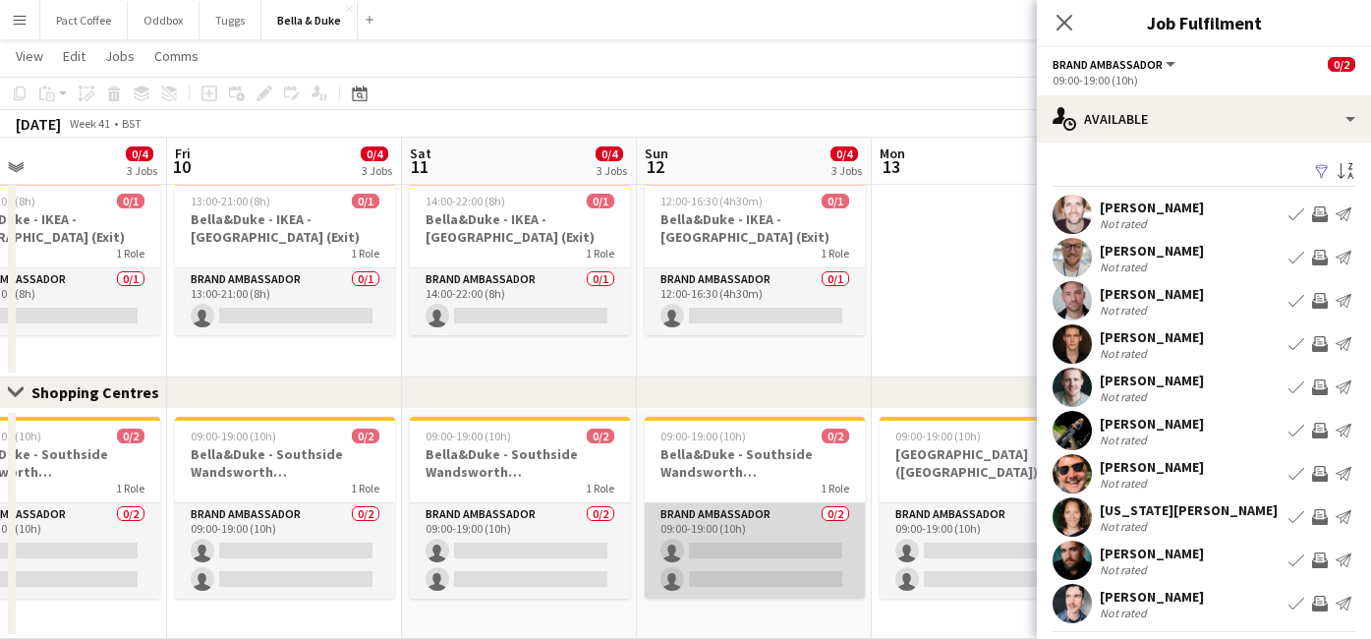
click at [725, 544] on app-card-role "Brand Ambassador 0/2 09:00-19:00 (10h) single-neutral-actions single-neutral-ac…" at bounding box center [755, 550] width 220 height 95
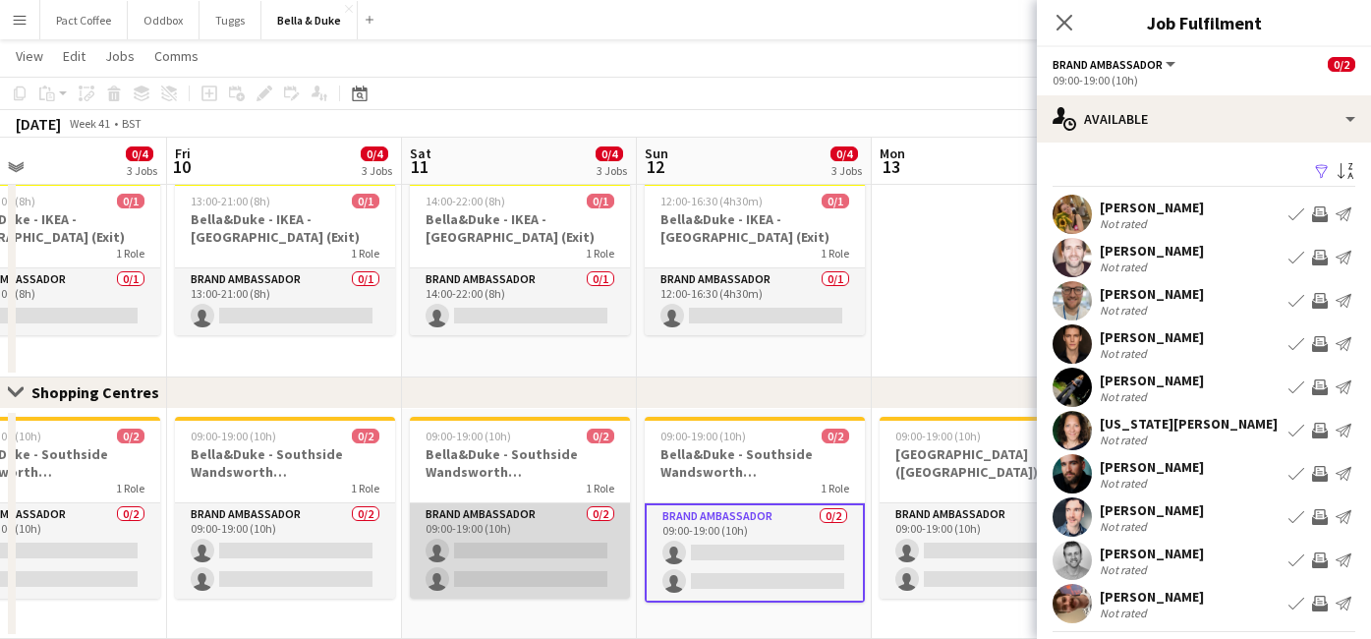
click at [544, 543] on app-card-role "Brand Ambassador 0/2 09:00-19:00 (10h) single-neutral-actions single-neutral-ac…" at bounding box center [520, 550] width 220 height 95
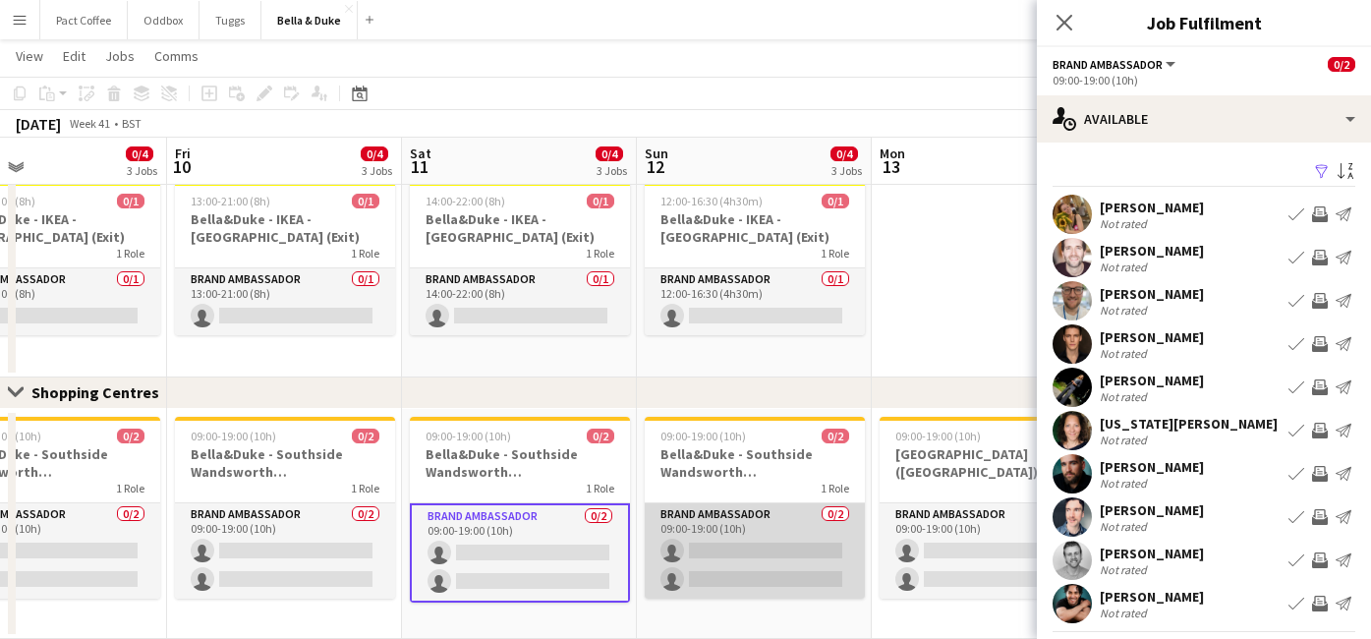
click at [737, 541] on app-card-role "Brand Ambassador 0/2 09:00-19:00 (10h) single-neutral-actions single-neutral-ac…" at bounding box center [755, 550] width 220 height 95
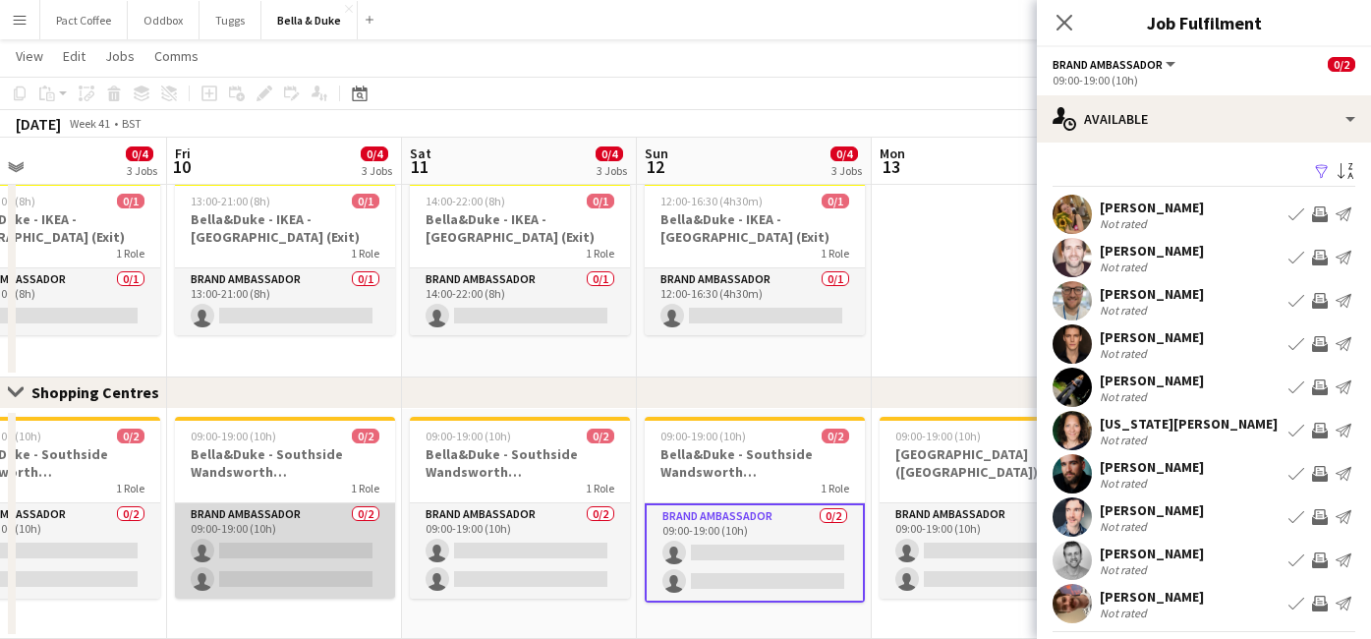
click at [261, 555] on app-card-role "Brand Ambassador 0/2 09:00-19:00 (10h) single-neutral-actions single-neutral-ac…" at bounding box center [285, 550] width 220 height 95
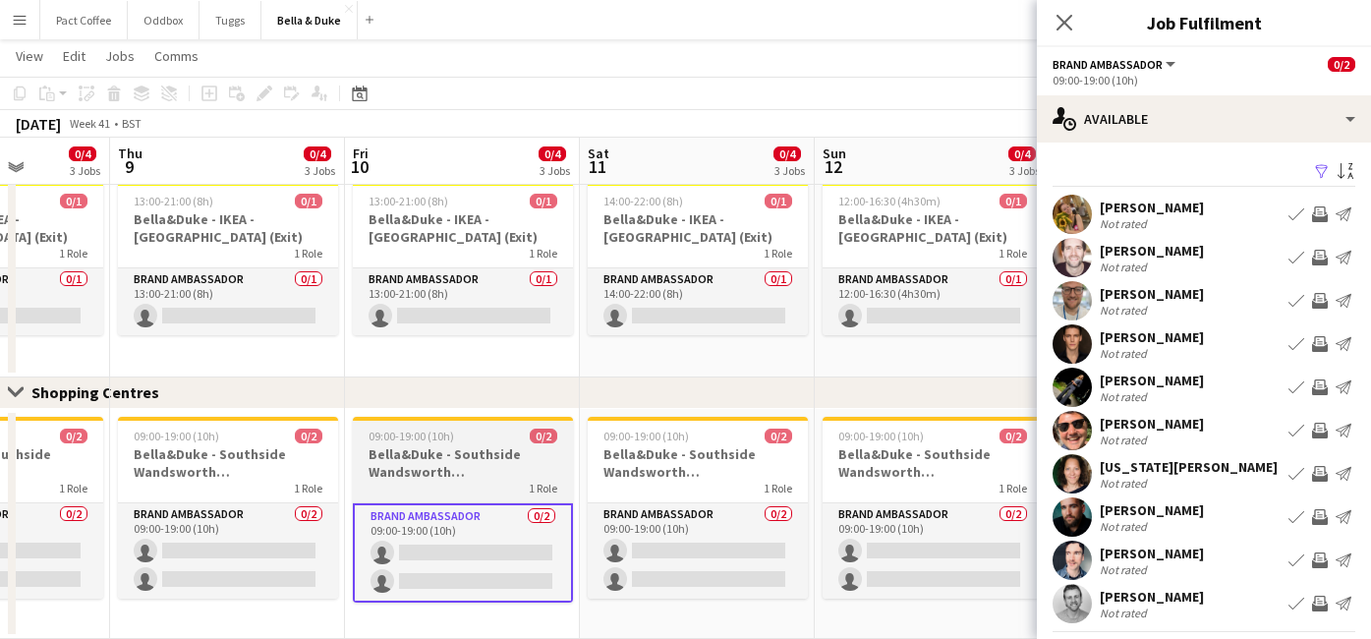
click at [261, 555] on app-card-role "Brand Ambassador 0/2 09:00-19:00 (10h) single-neutral-actions single-neutral-ac…" at bounding box center [228, 550] width 220 height 95
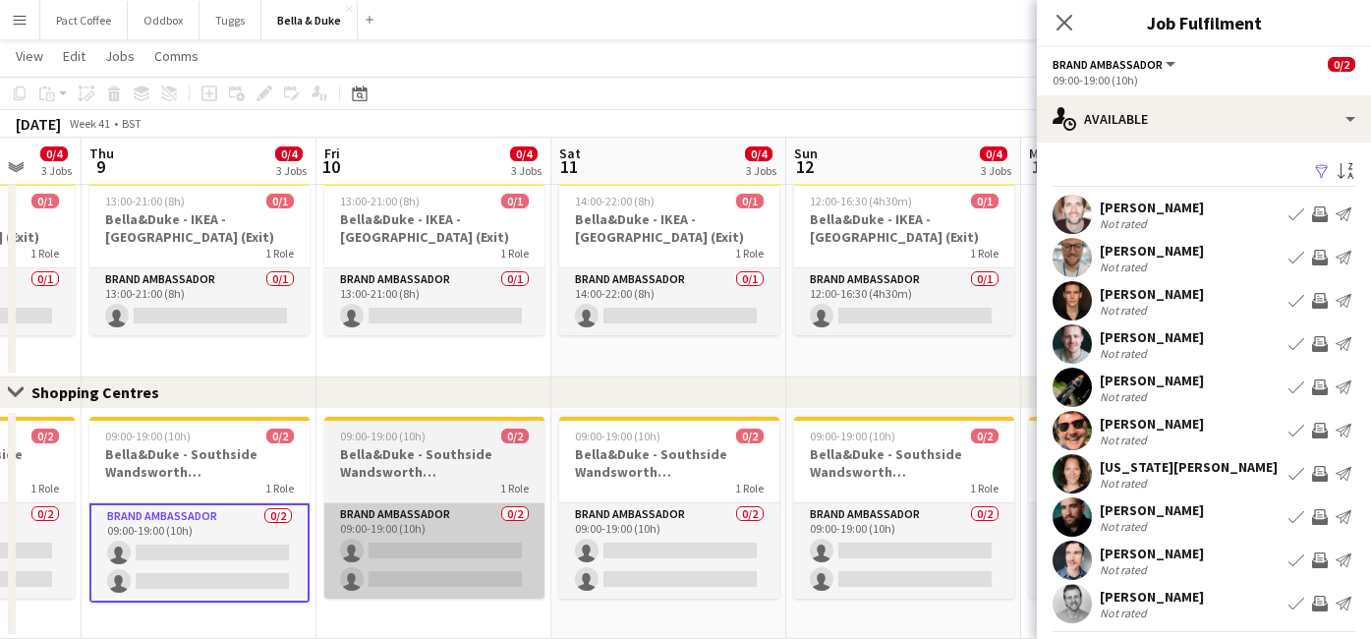
scroll to position [0, 617]
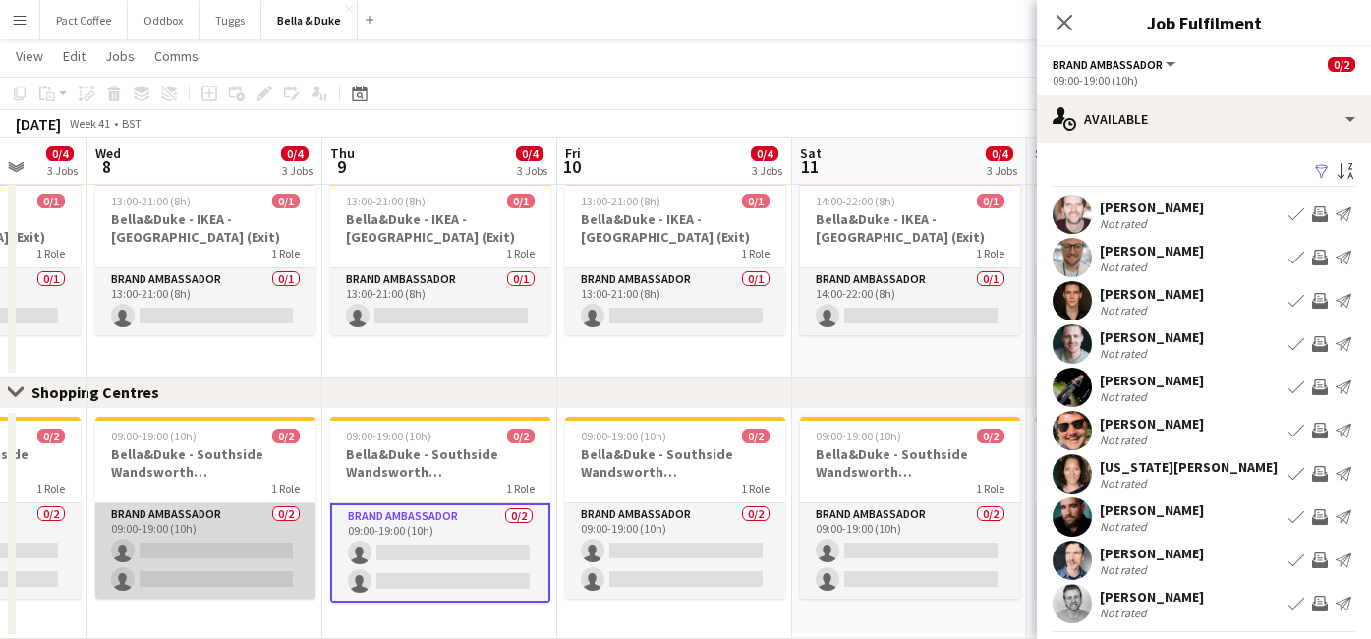
click at [253, 555] on app-card-role "Brand Ambassador 0/2 09:00-19:00 (10h) single-neutral-actions single-neutral-ac…" at bounding box center [205, 550] width 220 height 95
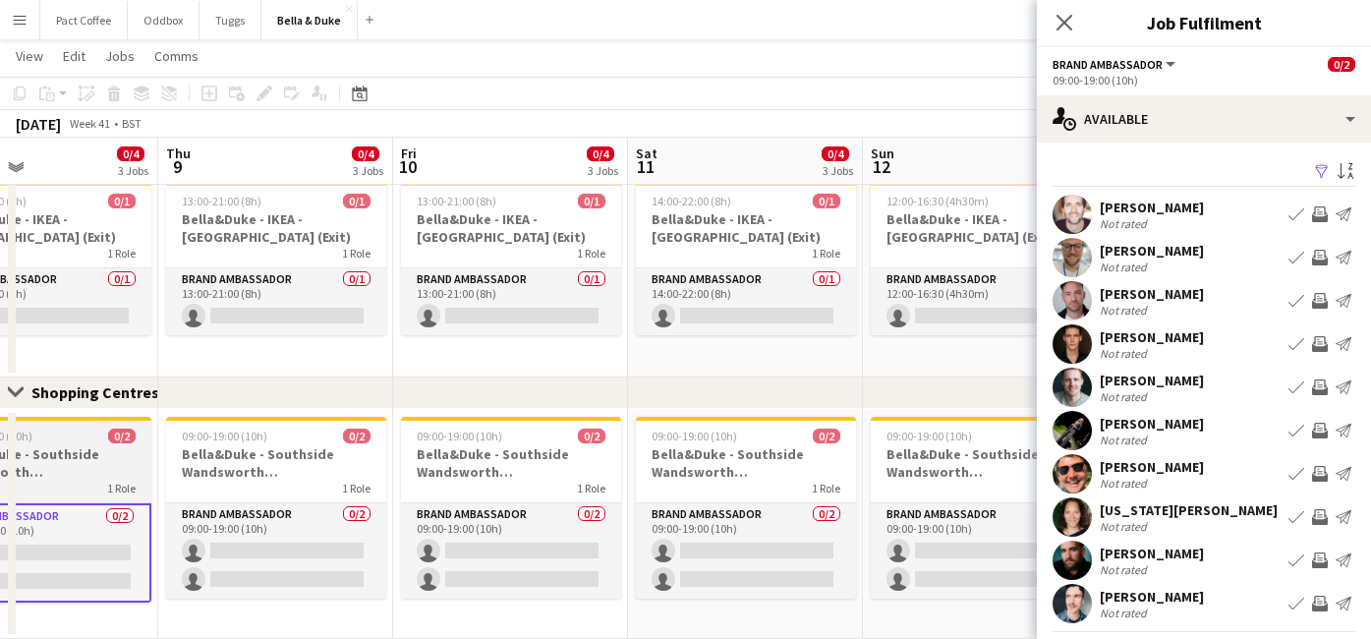
click at [253, 555] on app-card-role "Brand Ambassador 0/2 09:00-19:00 (10h) single-neutral-actions single-neutral-ac…" at bounding box center [276, 550] width 220 height 95
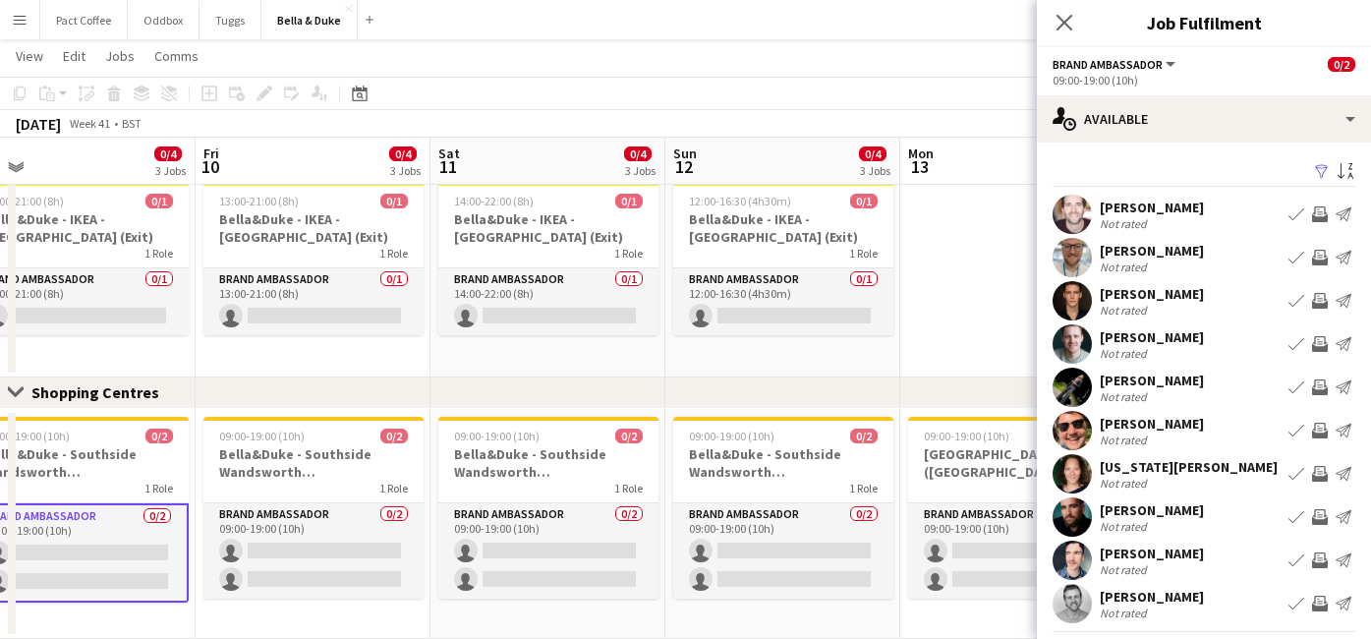
scroll to position [0, 746]
click at [253, 555] on app-card-role "Brand Ambassador 0/2 09:00-19:00 (10h) single-neutral-actions single-neutral-ac…" at bounding box center [311, 550] width 220 height 95
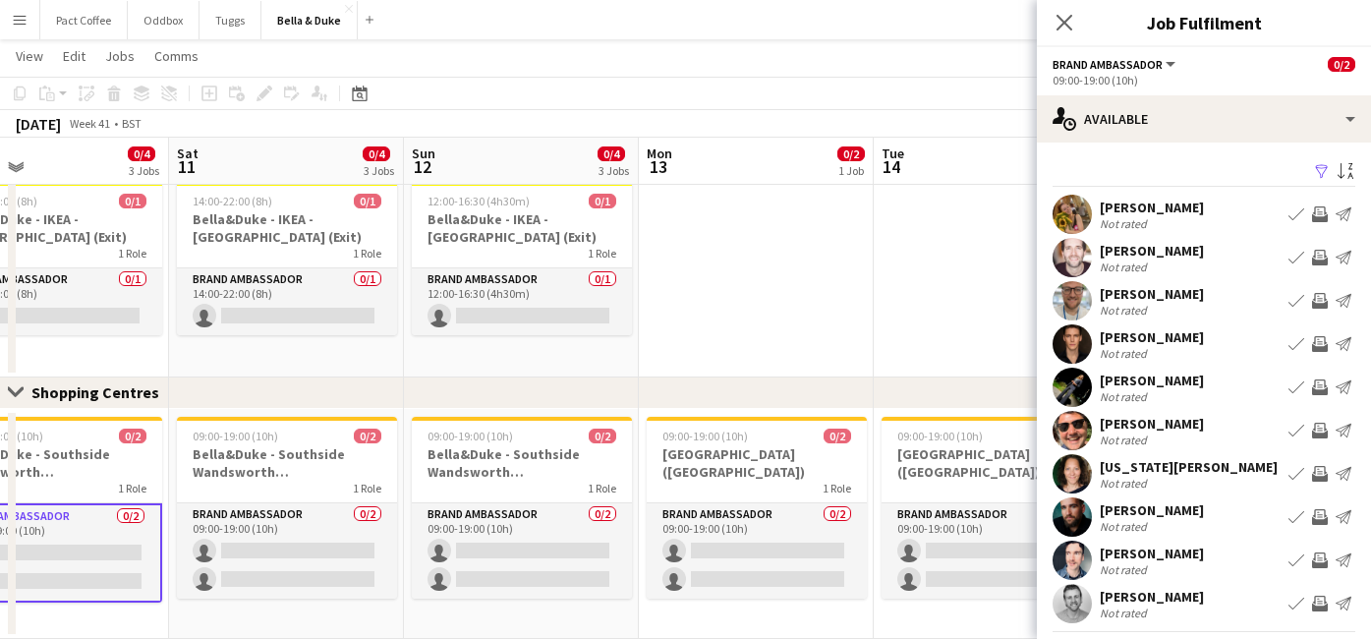
scroll to position [0, 772]
click at [253, 555] on app-card-role "Brand Ambassador 0/2 09:00-19:00 (10h) single-neutral-actions single-neutral-ac…" at bounding box center [285, 550] width 220 height 95
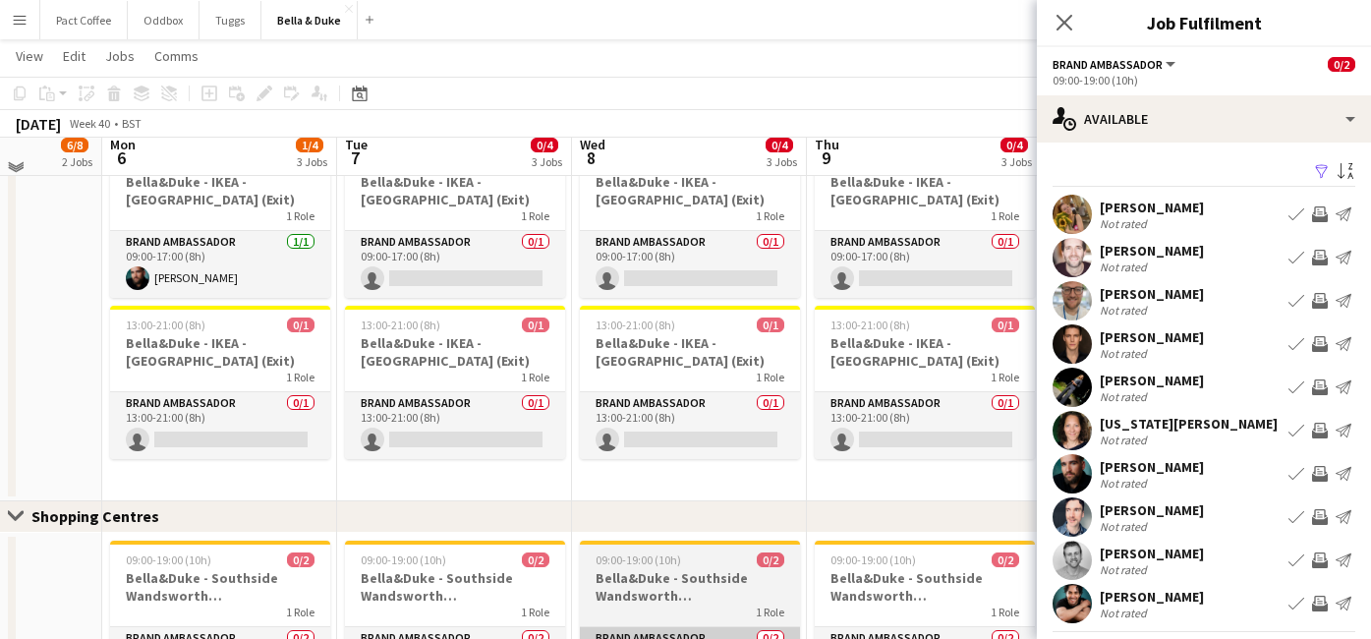
scroll to position [1814, 0]
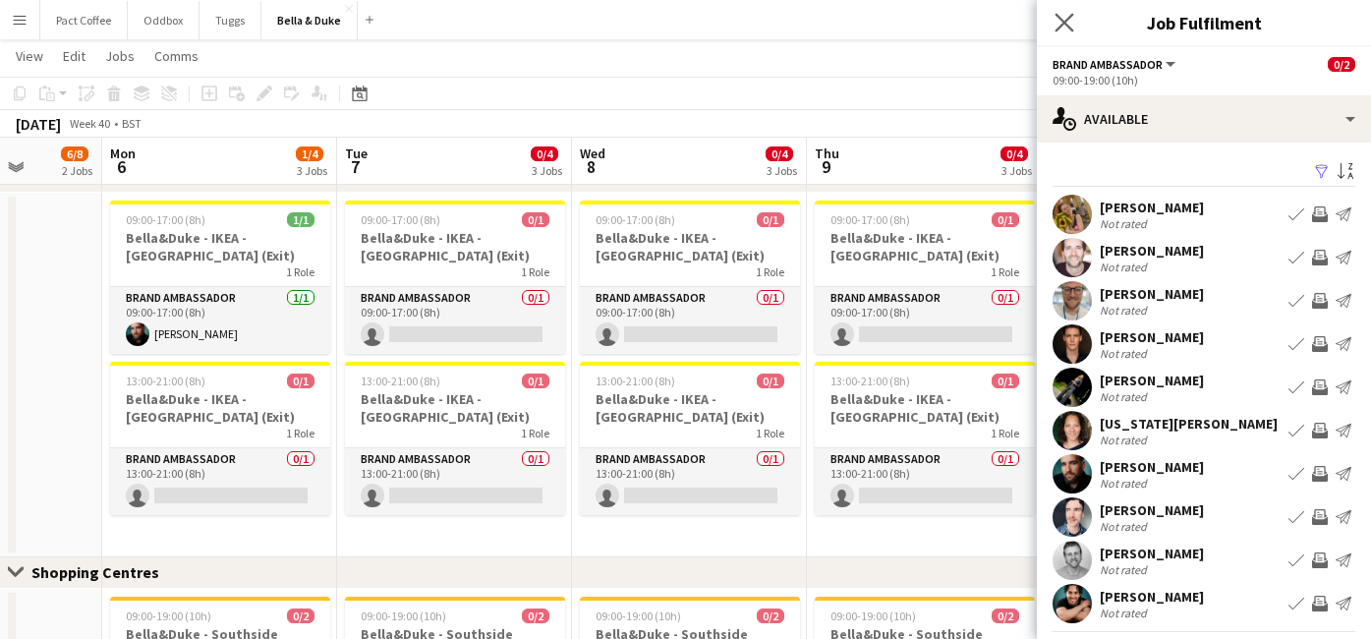
click at [1073, 21] on icon "Close pop-in" at bounding box center [1063, 22] width 19 height 19
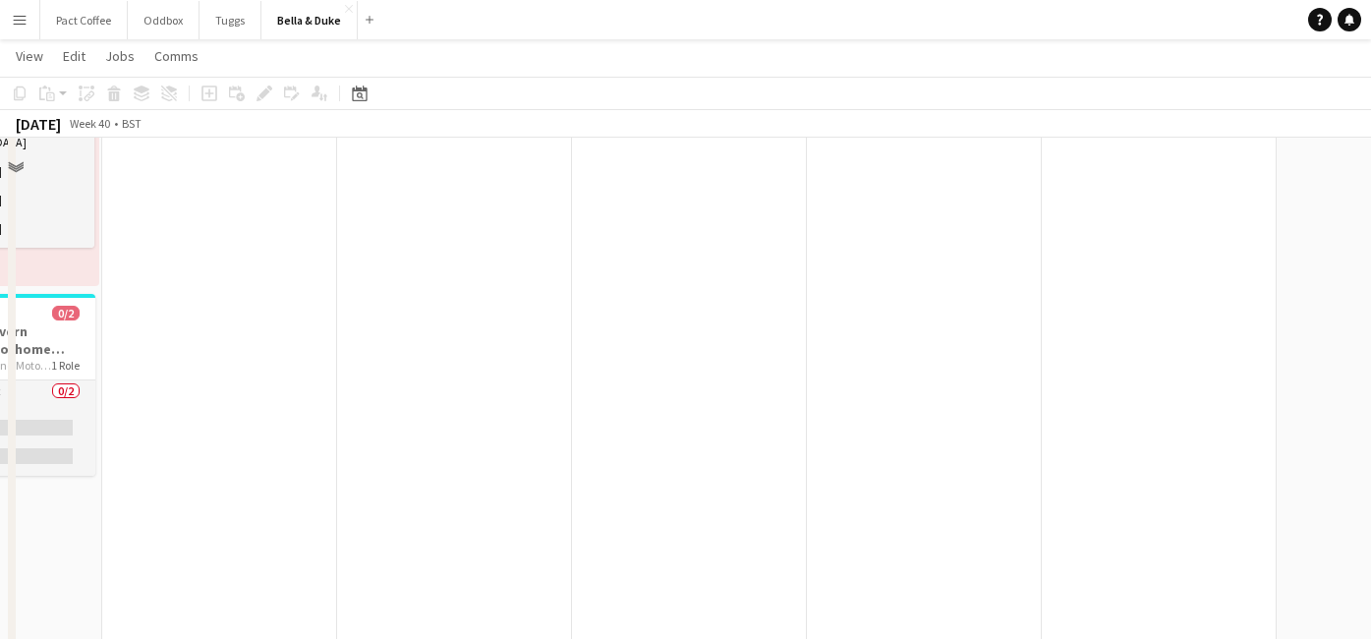
scroll to position [550, 0]
